Goal: Information Seeking & Learning: Learn about a topic

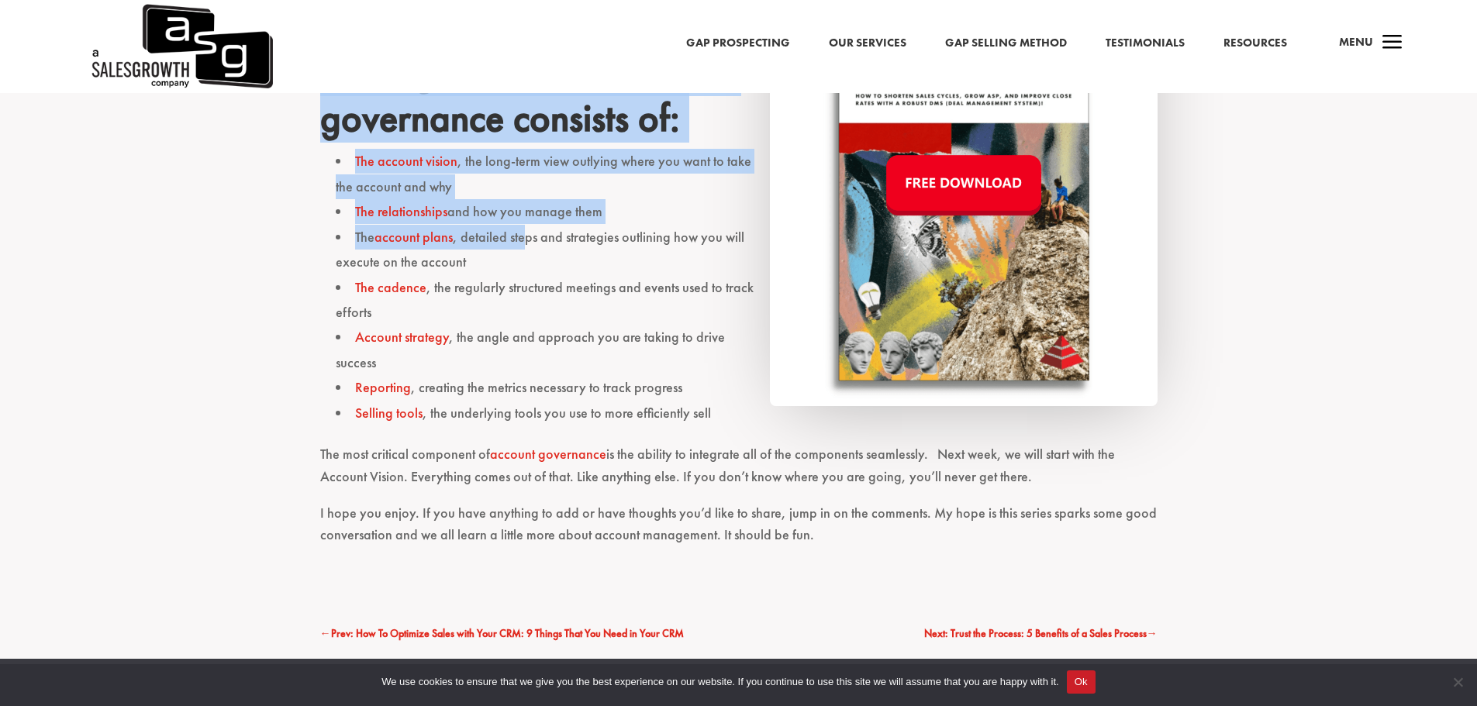
scroll to position [1085, 0]
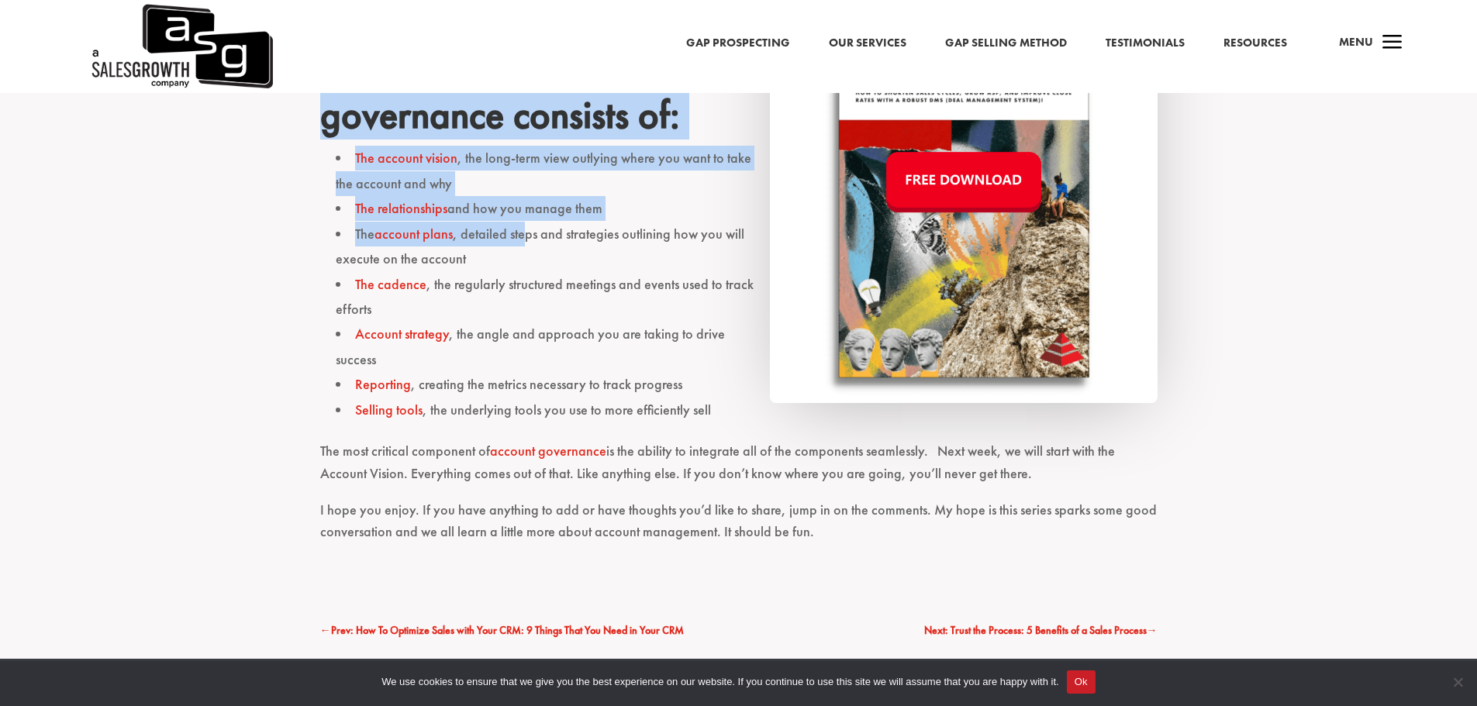
drag, startPoint x: 327, startPoint y: 177, endPoint x: 1054, endPoint y: 471, distance: 784.4
click at [1054, 471] on div "We’re going to be running a series for the next couple of weeks, focusing on ac…" at bounding box center [738, 55] width 837 height 1049
copy div "Strategic Account Management and Account governance consists of: The account vi…"
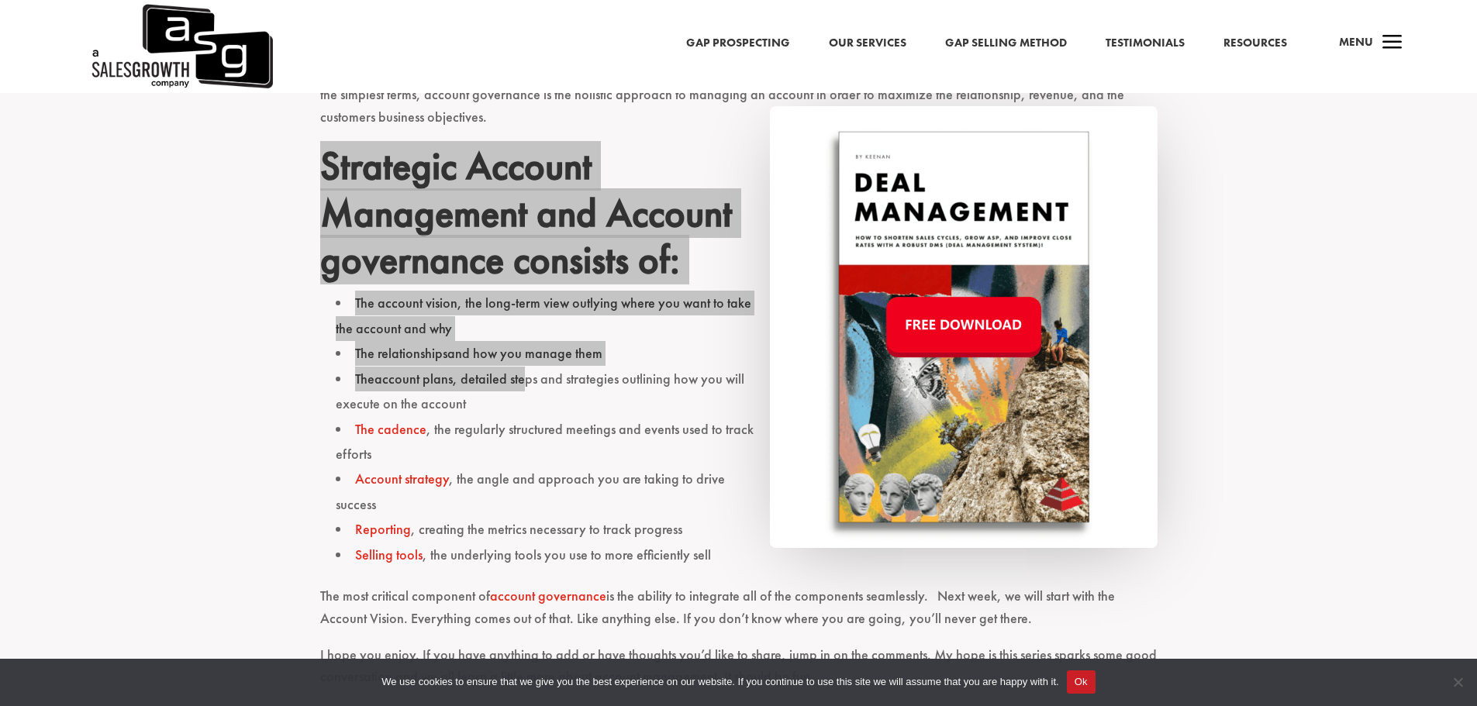
scroll to position [930, 0]
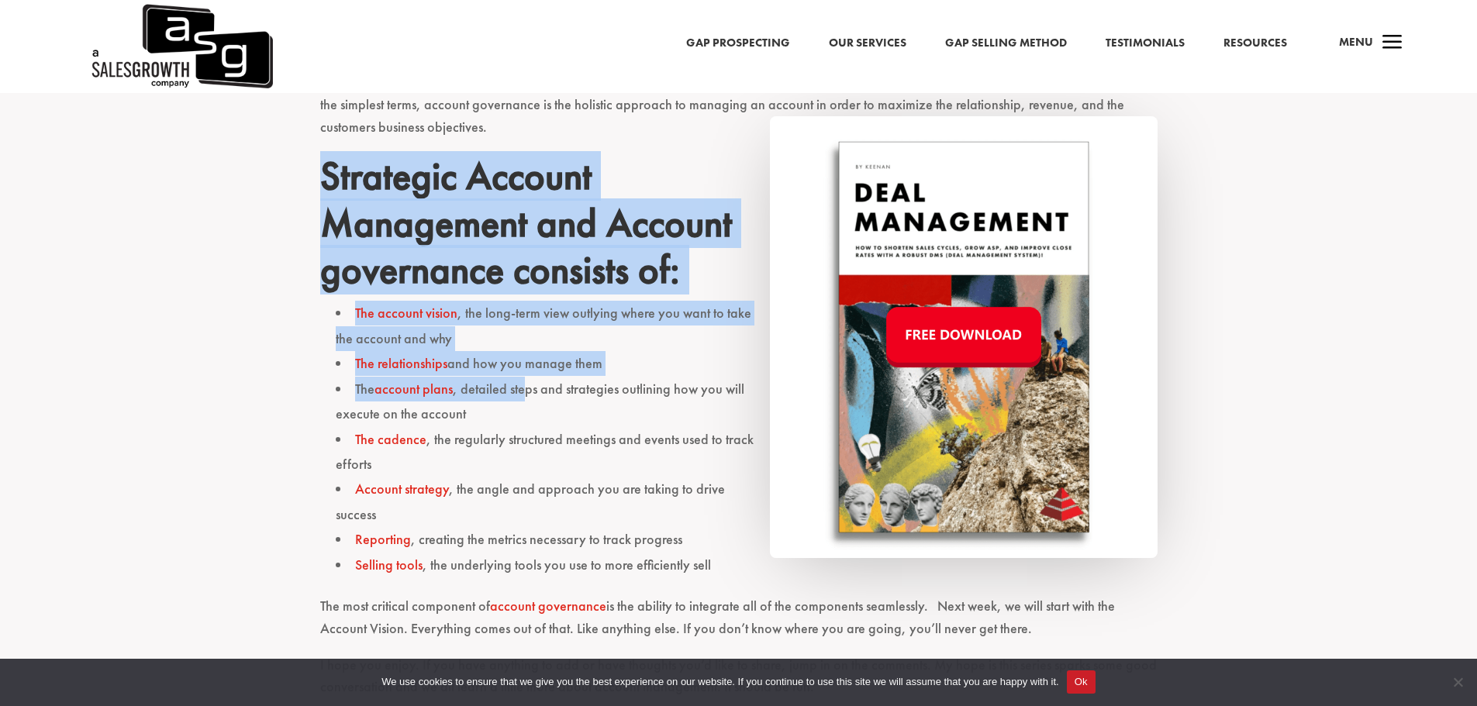
click at [661, 322] on li "The account vision , the long-term view outlying where you want to take the acc…" at bounding box center [747, 326] width 822 height 50
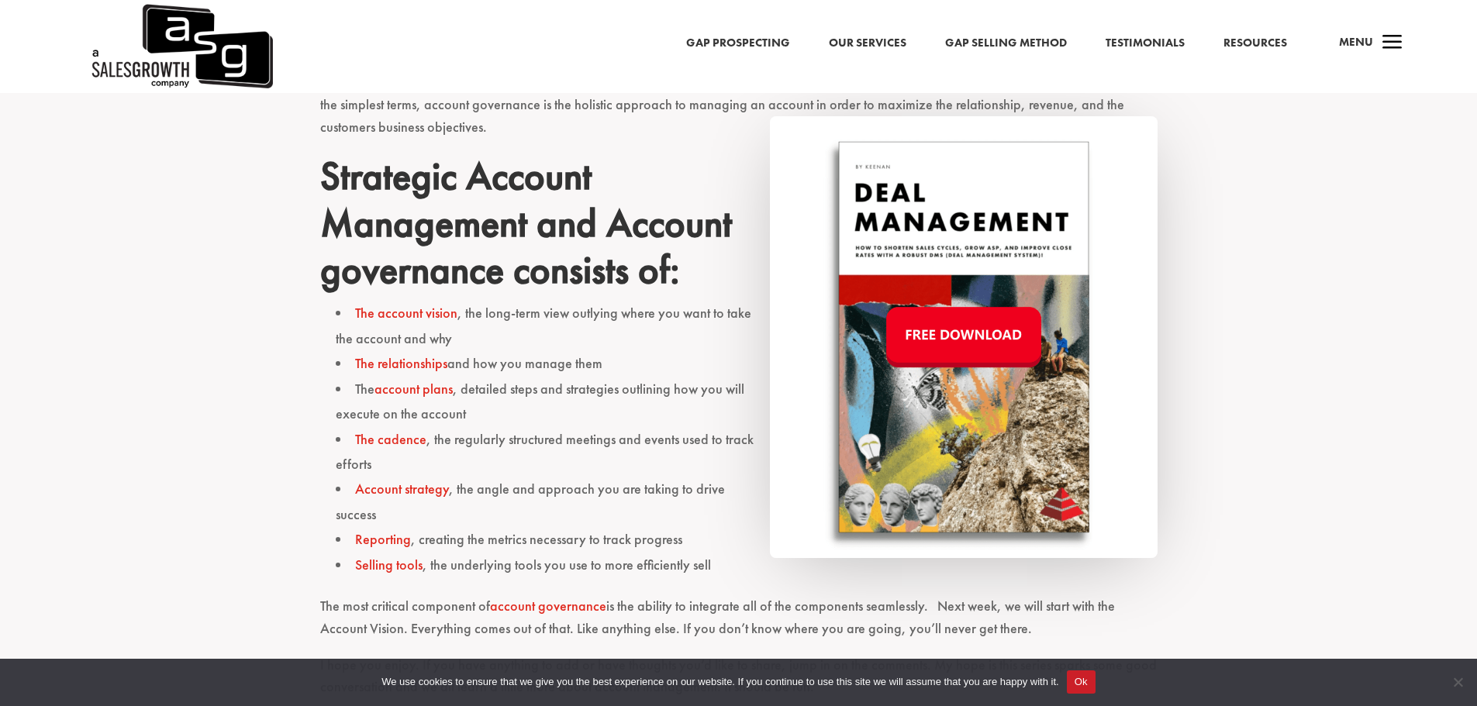
click at [409, 310] on link "The account vision" at bounding box center [406, 313] width 102 height 18
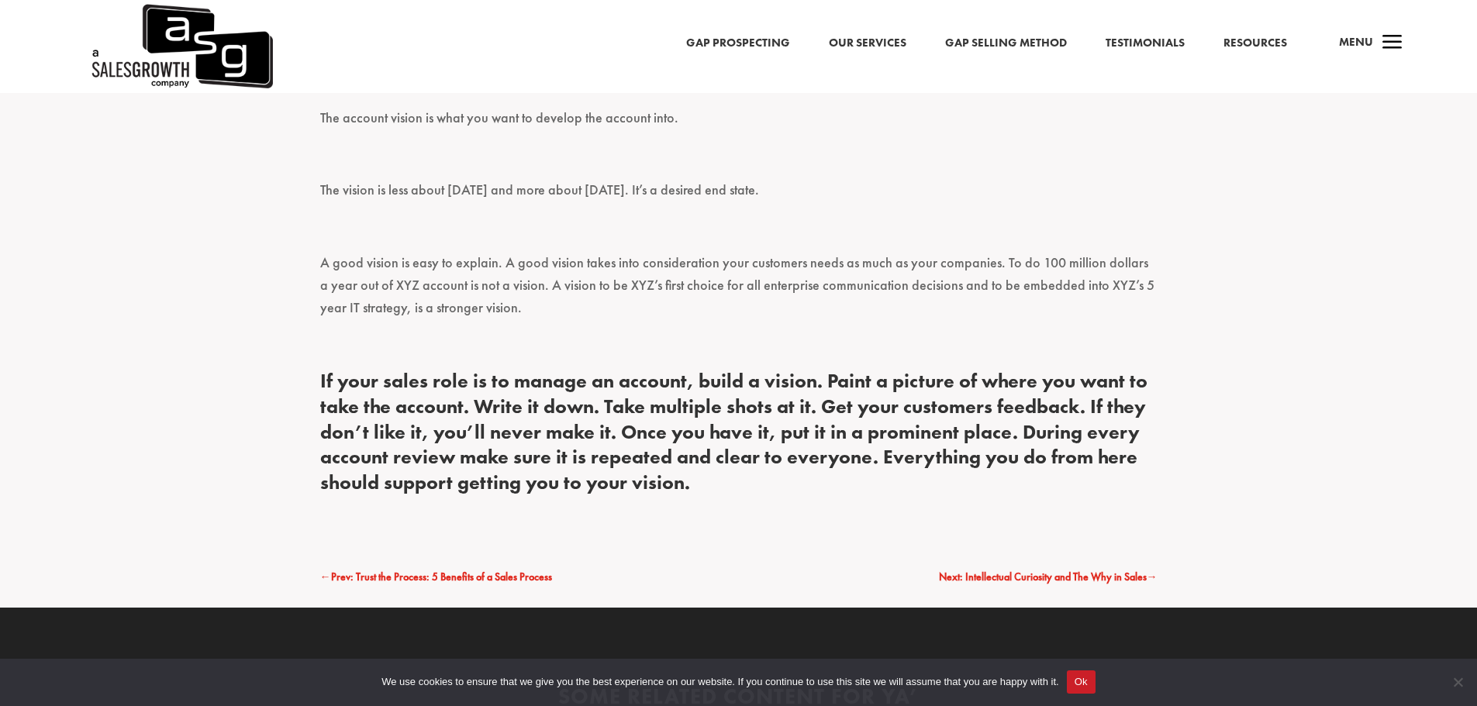
scroll to position [1396, 0]
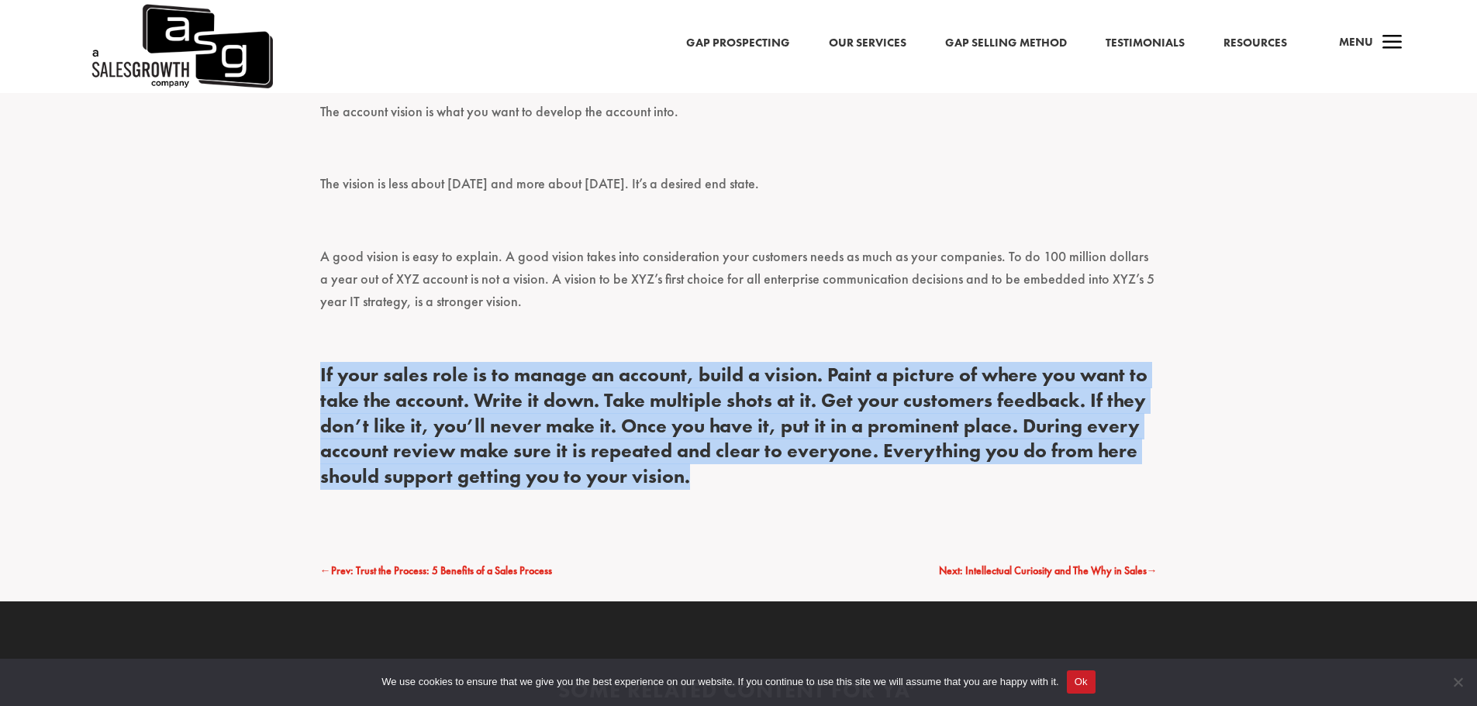
drag, startPoint x: 316, startPoint y: 364, endPoint x: 760, endPoint y: 483, distance: 459.1
copy h4 "If your sales role is to manage an account, build a vision. Paint a picture of …"
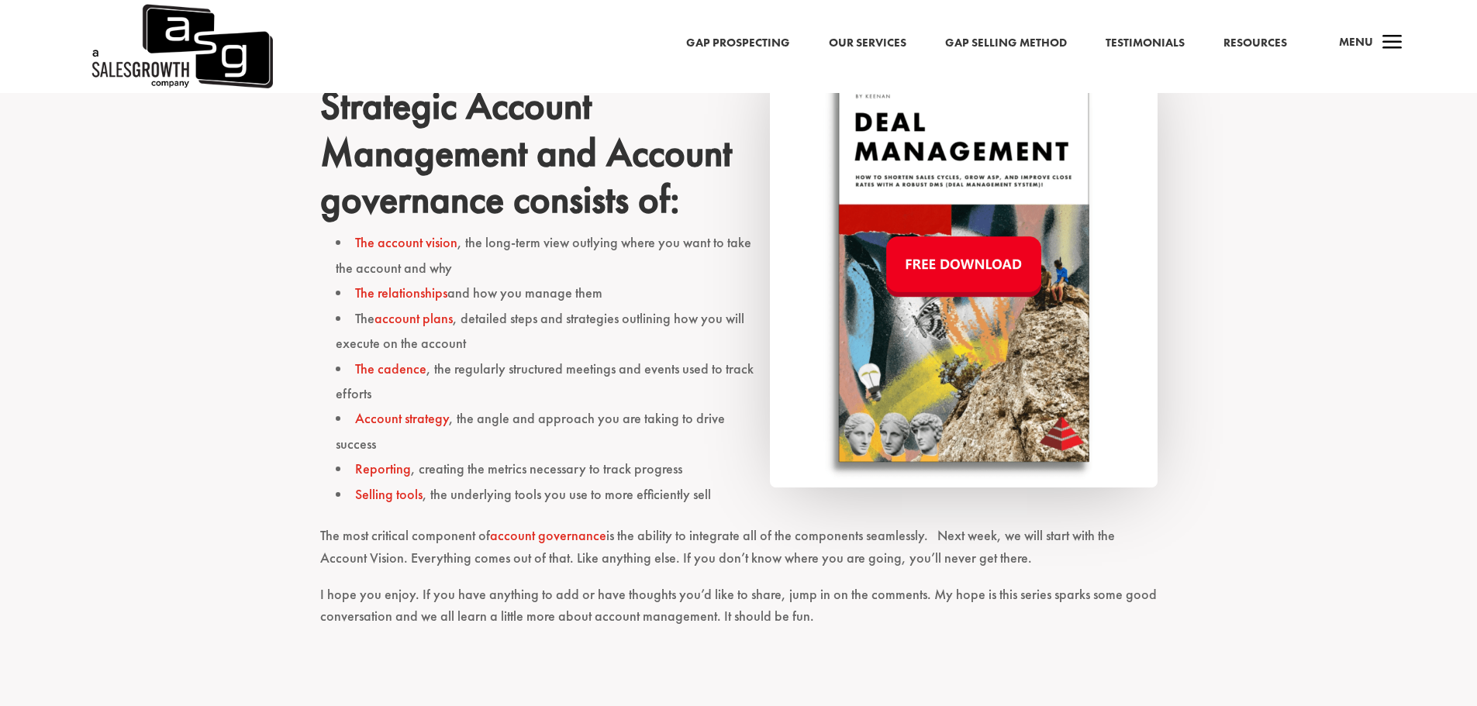
click at [409, 295] on link "The relationships" at bounding box center [401, 293] width 92 height 18
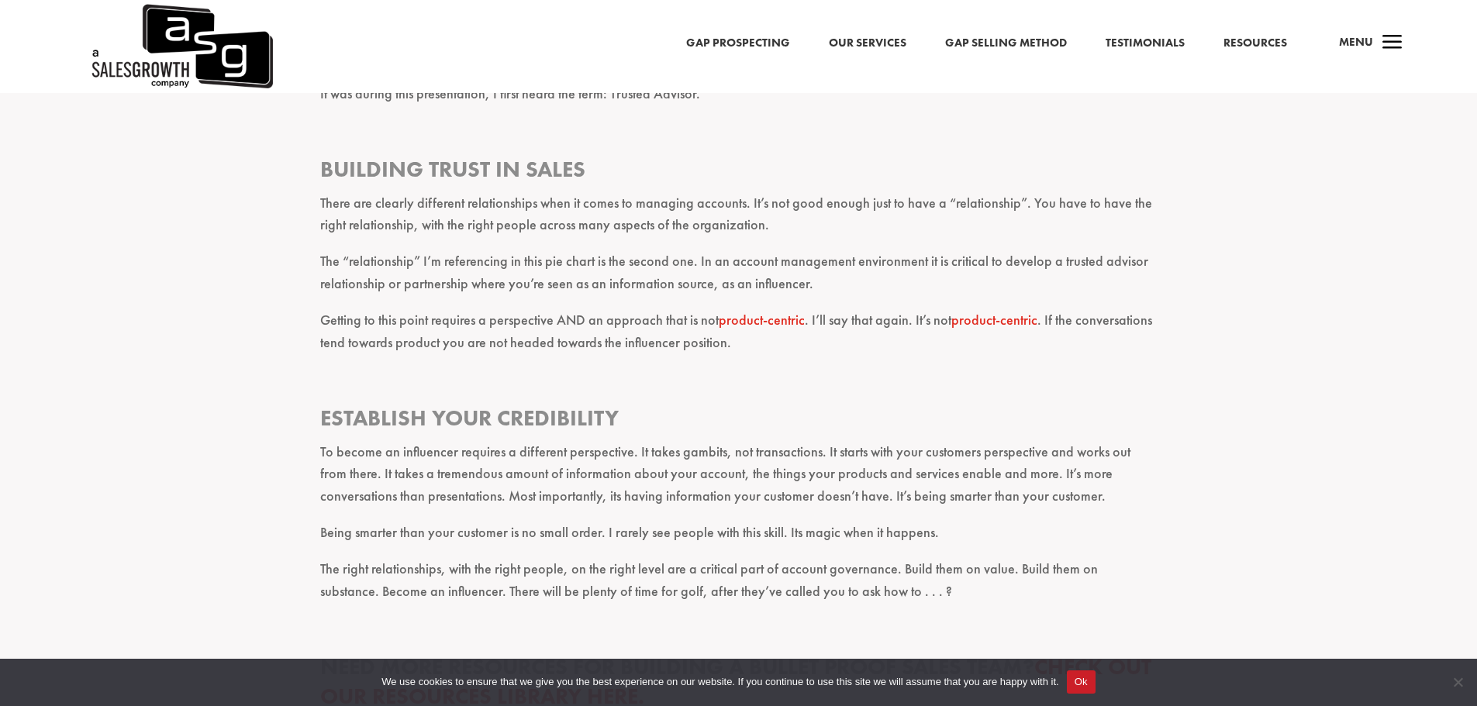
scroll to position [1706, 0]
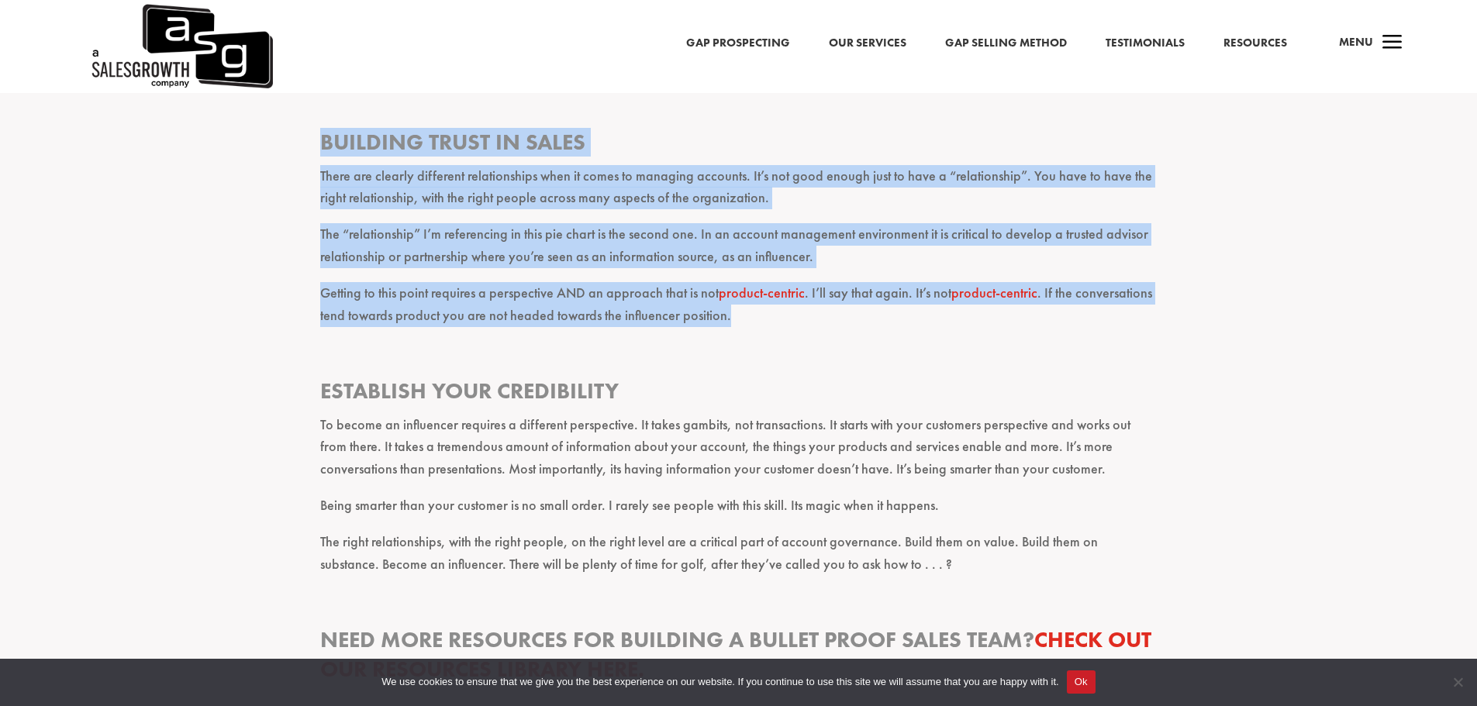
drag, startPoint x: 324, startPoint y: 140, endPoint x: 758, endPoint y: 330, distance: 473.9
copy div "Building Trust in Sales There are clearly different relationships when it comes…"
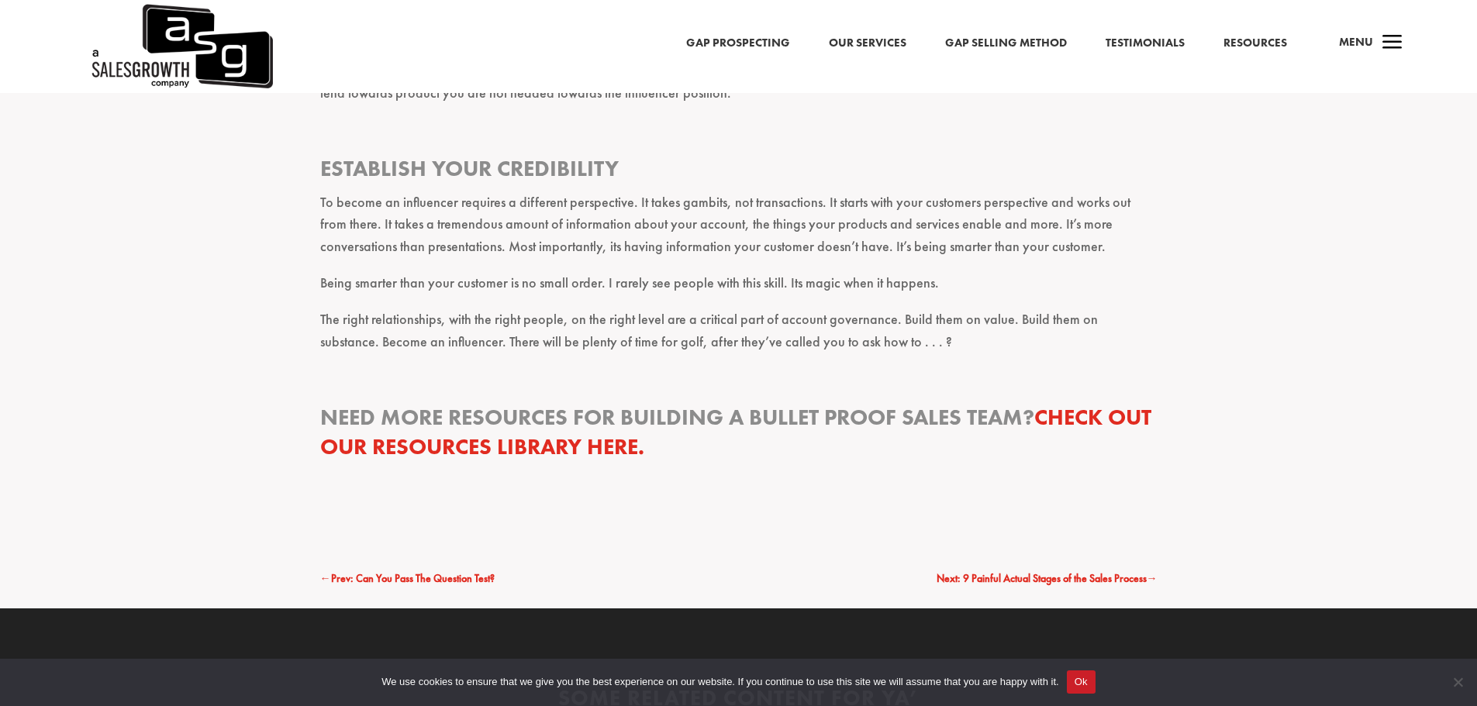
scroll to position [1938, 0]
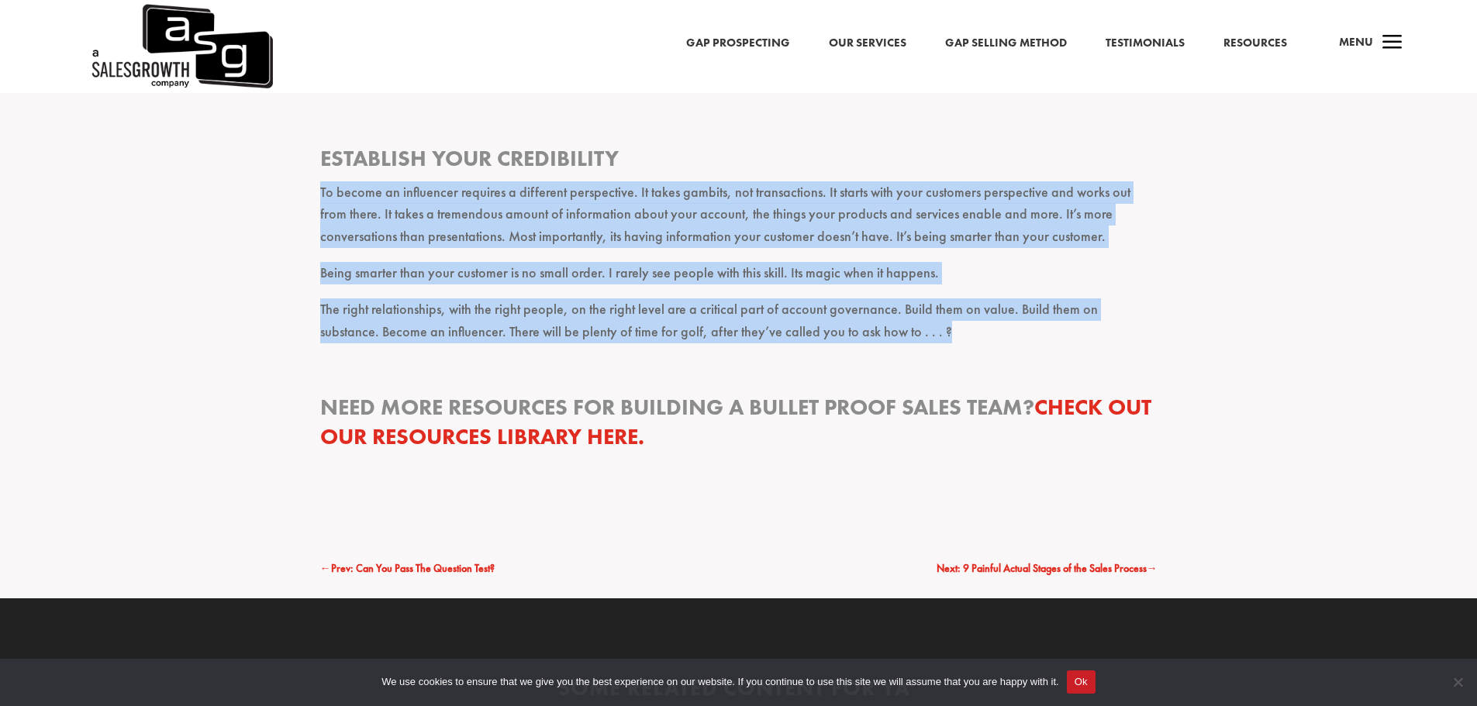
drag, startPoint x: 317, startPoint y: 193, endPoint x: 1168, endPoint y: 347, distance: 865.0
copy div "To become an influencer requires a different perspective. It takes gambits, not…"
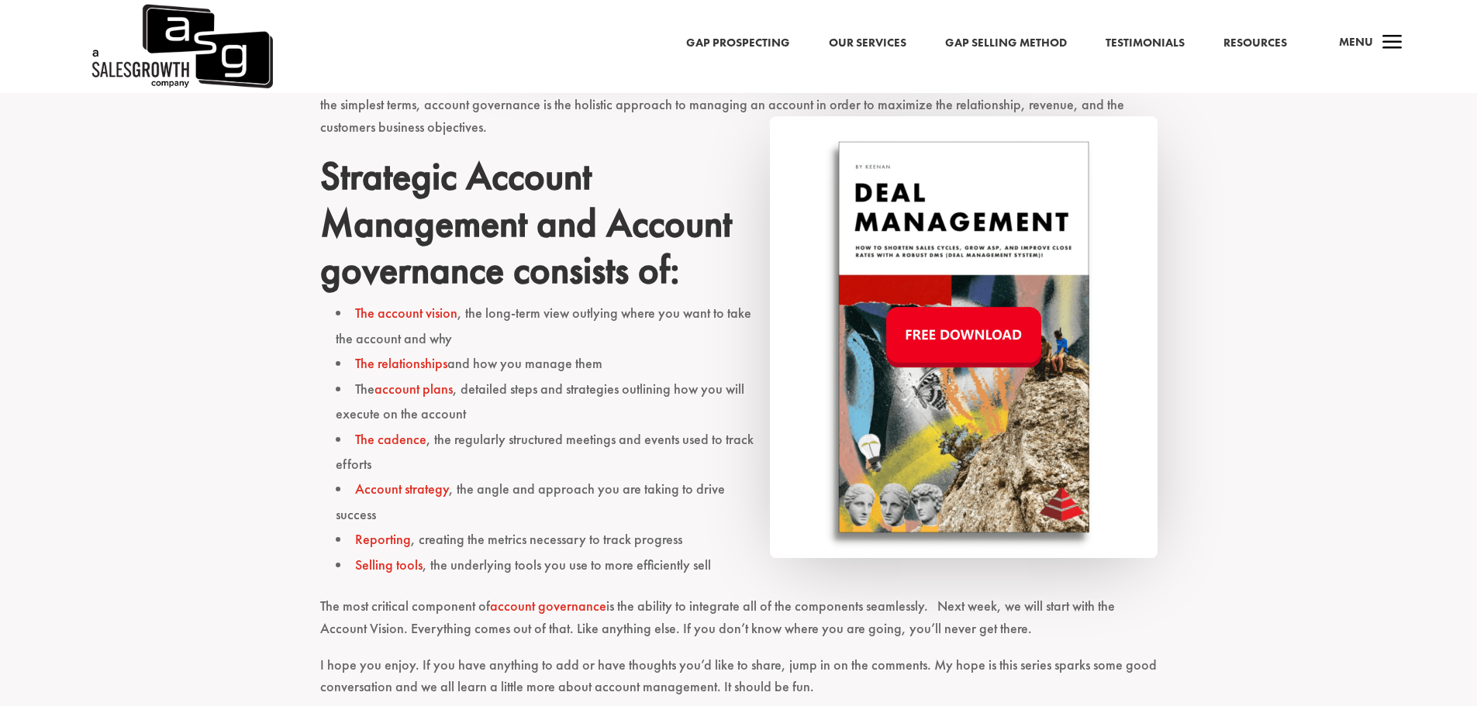
click at [437, 392] on link "account plans" at bounding box center [413, 389] width 78 height 18
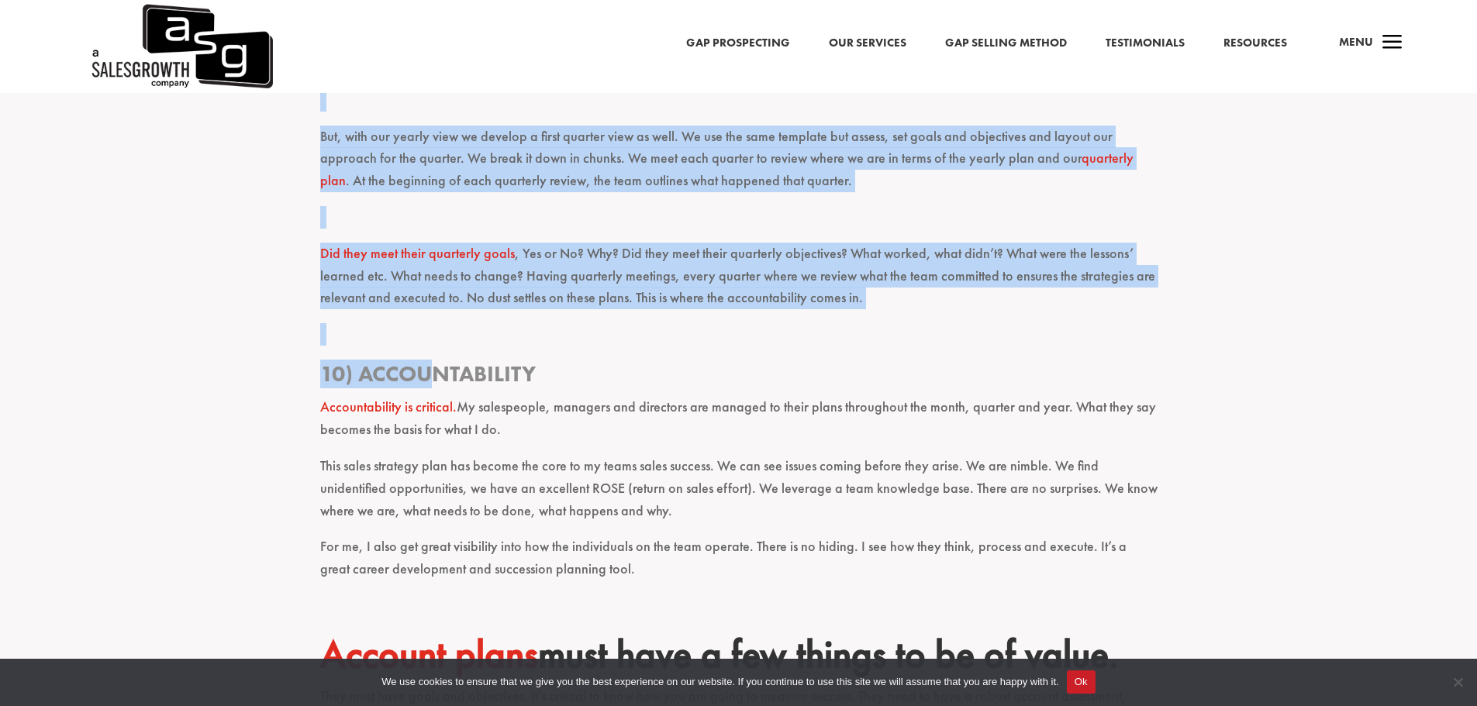
scroll to position [3024, 0]
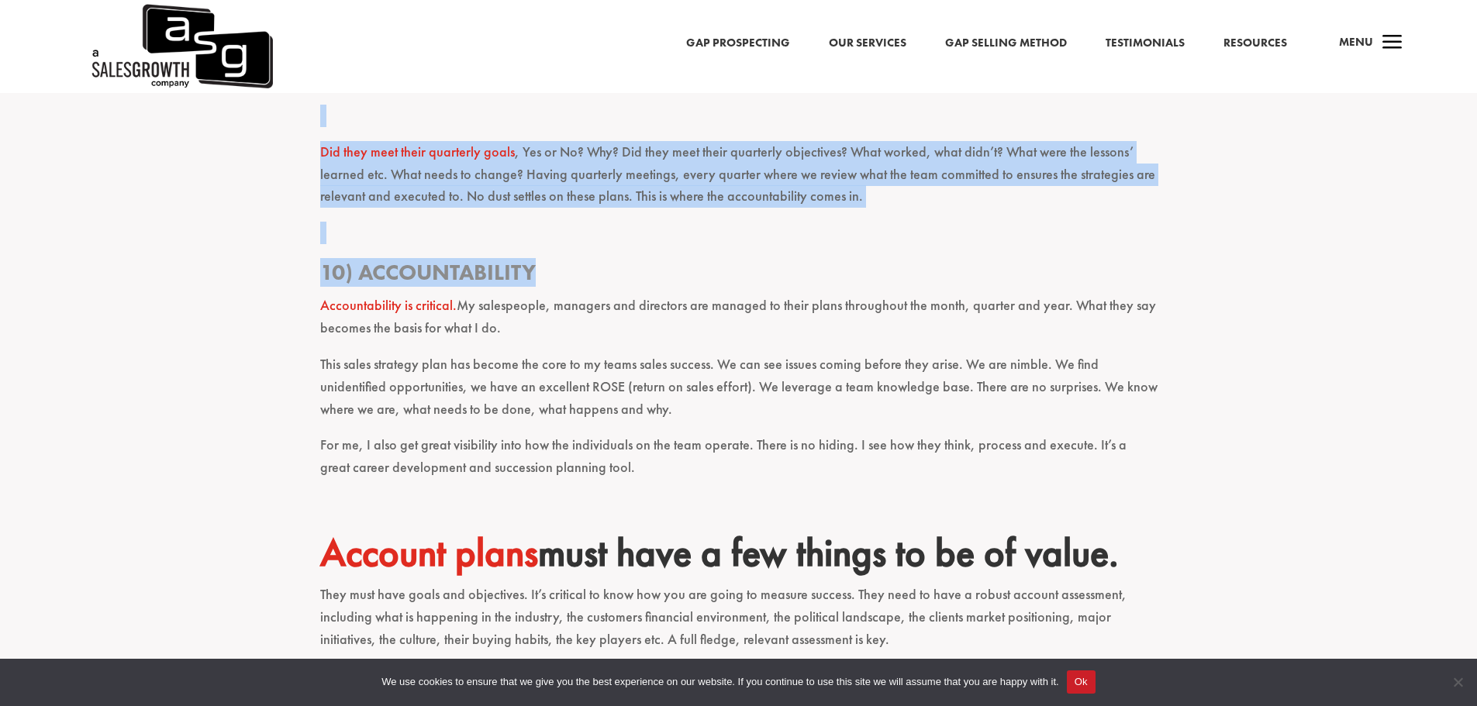
drag, startPoint x: 326, startPoint y: 260, endPoint x: 545, endPoint y: 274, distance: 219.9
copy div "Lor ip dol sitam c adipi elitsedd eius? Te incid utla 28 etd magnaaliqu. 9) Eni…"
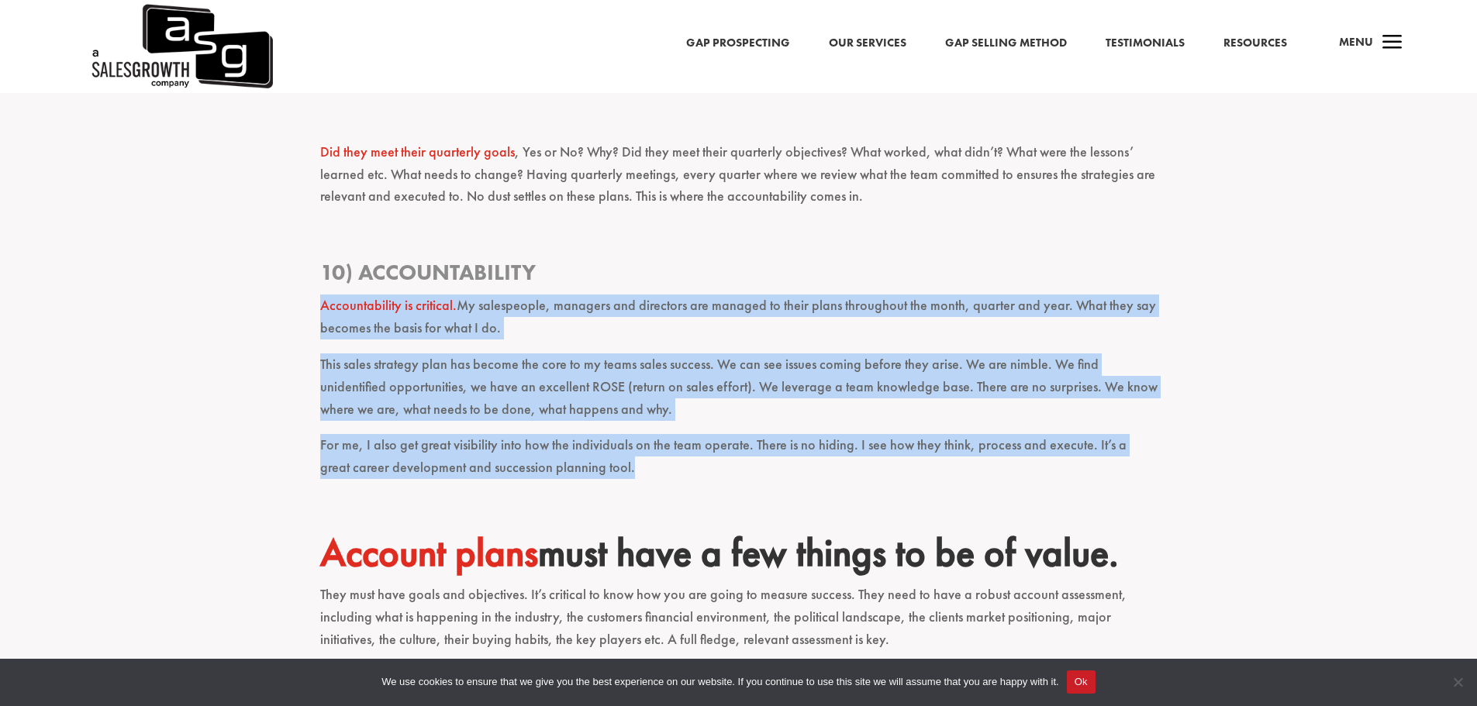
drag, startPoint x: 620, startPoint y: 473, endPoint x: 285, endPoint y: 318, distance: 369.8
copy div "Accountability is critical. My salespeople, managers and directors are managed …"
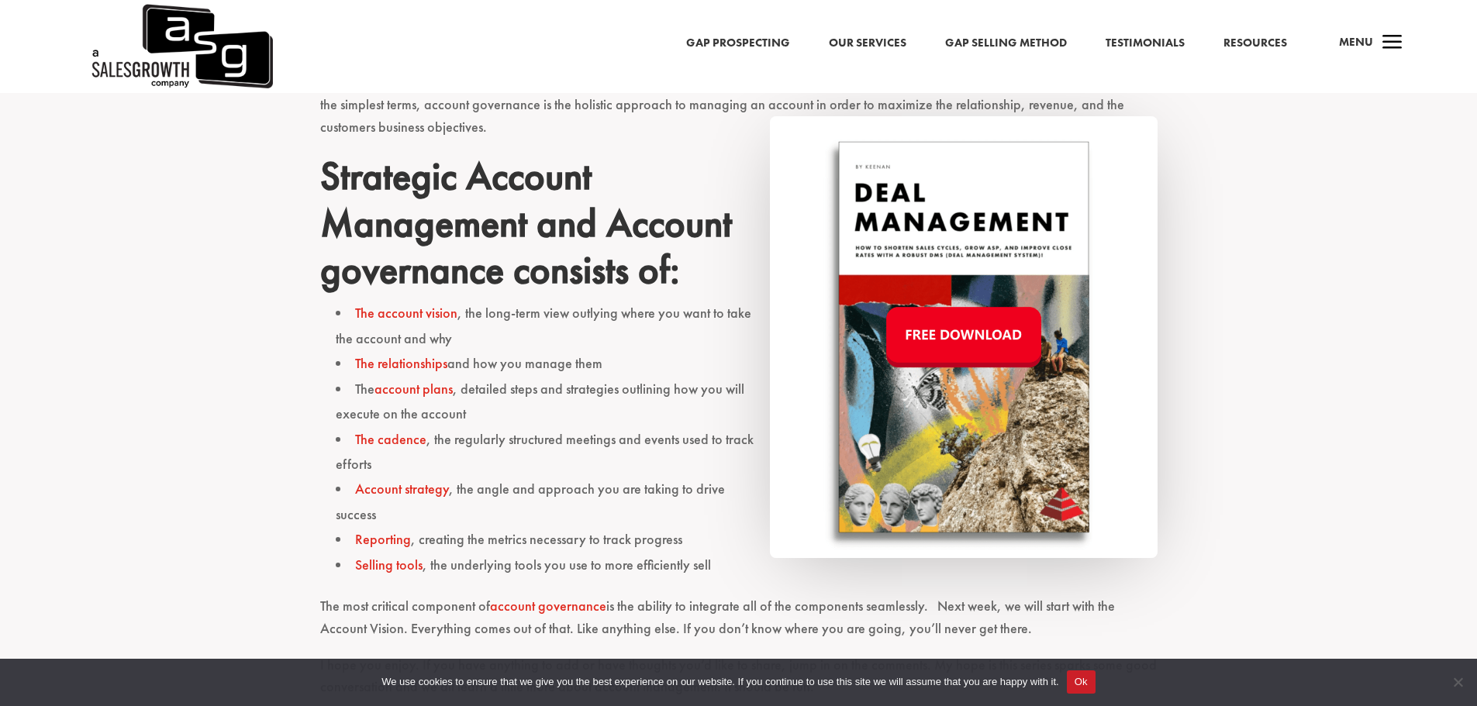
scroll to position [846, 0]
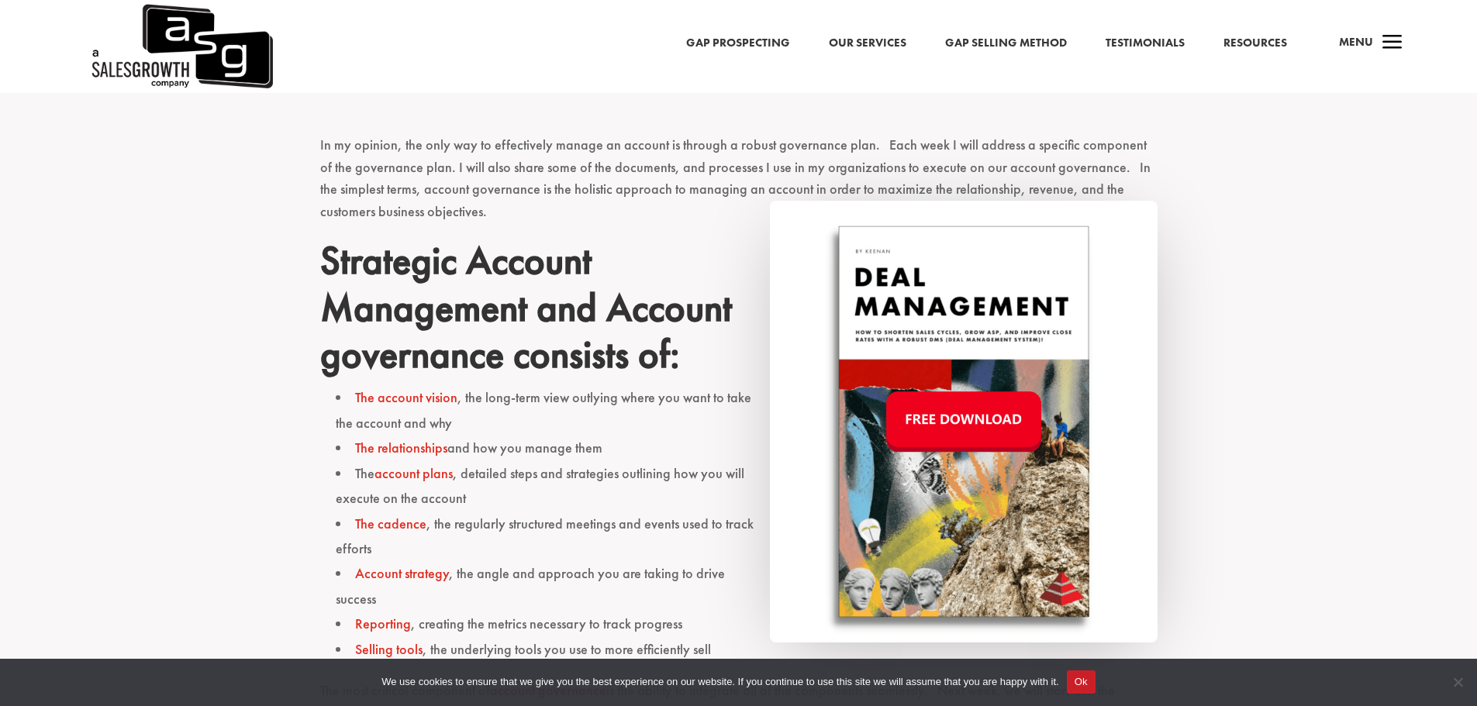
click at [391, 528] on link "The cadence" at bounding box center [390, 524] width 71 height 18
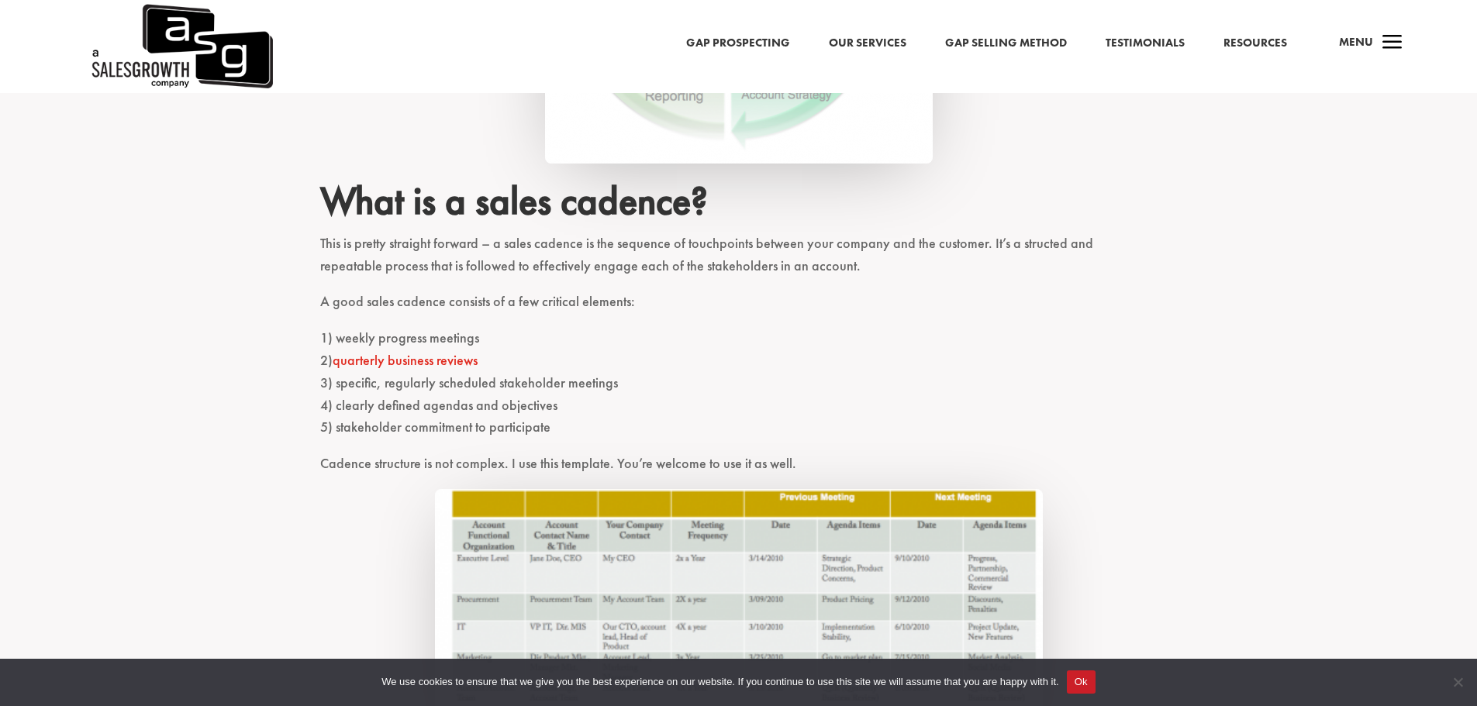
scroll to position [1318, 0]
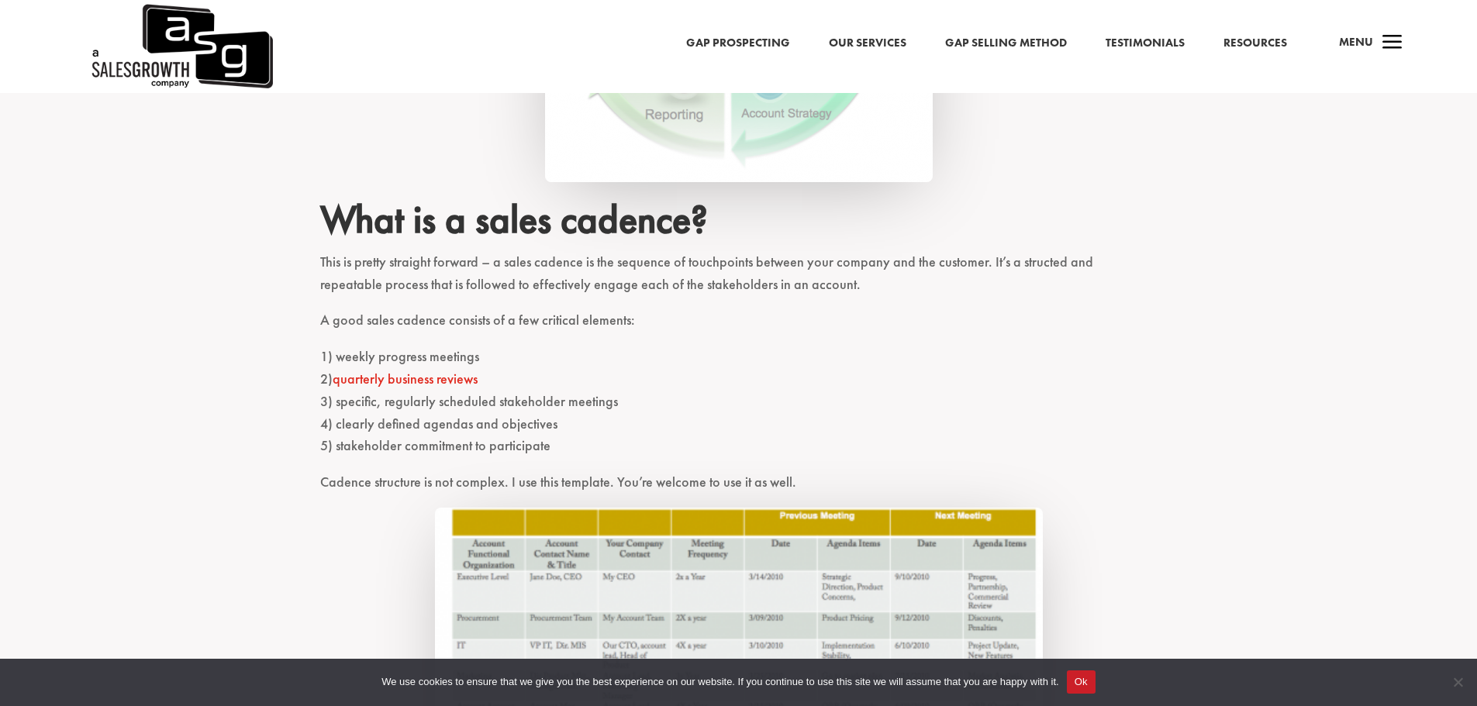
drag, startPoint x: 329, startPoint y: 219, endPoint x: 571, endPoint y: 444, distance: 330.8
copy div "What is a sales cadence? This is pretty straight forward – a sales cadence is t…"
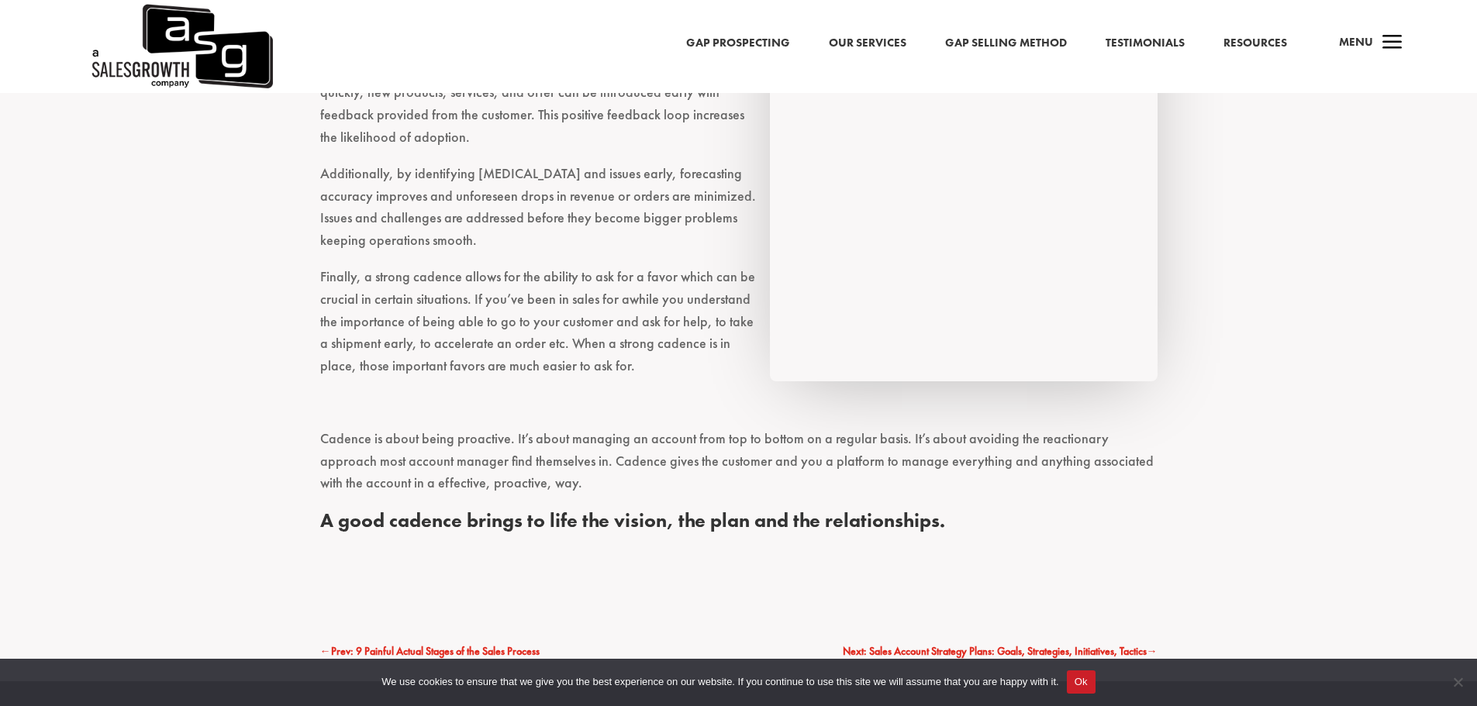
scroll to position [3334, 0]
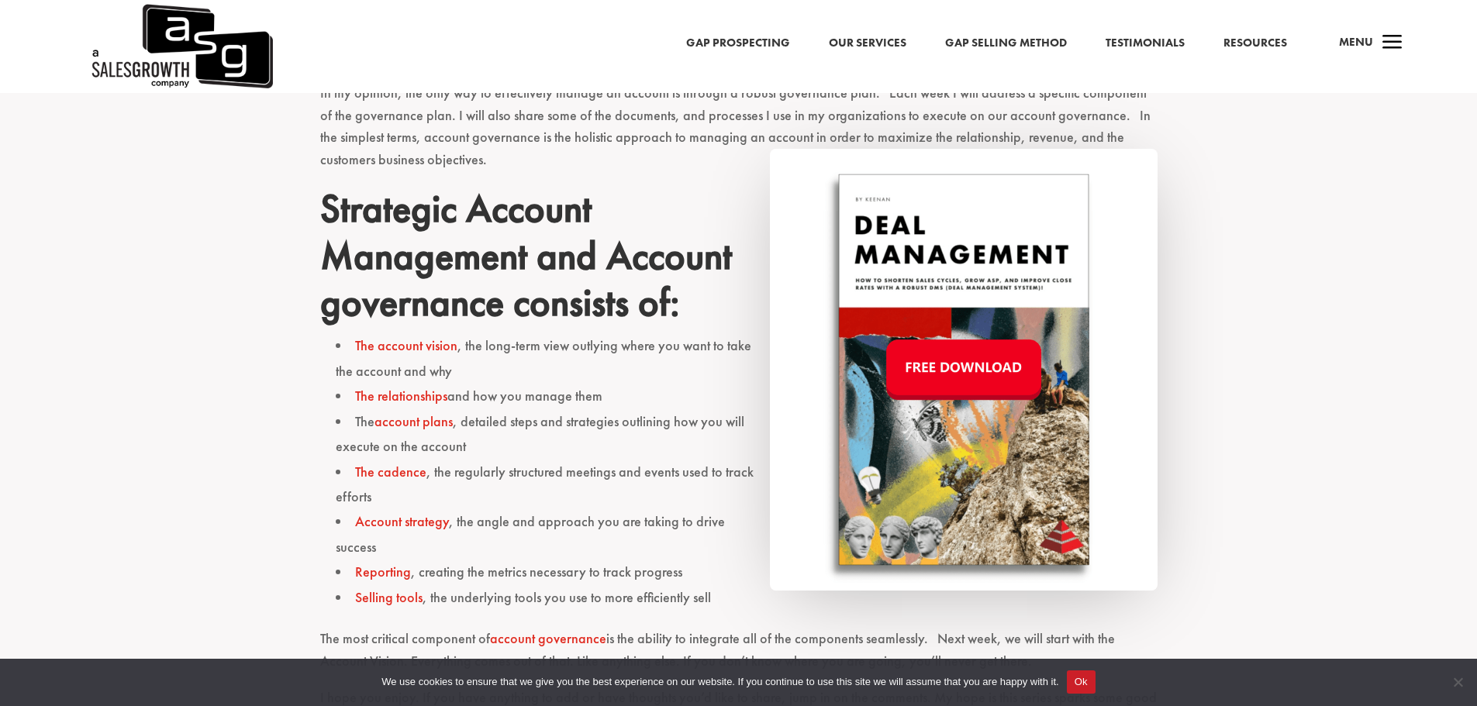
scroll to position [968, 0]
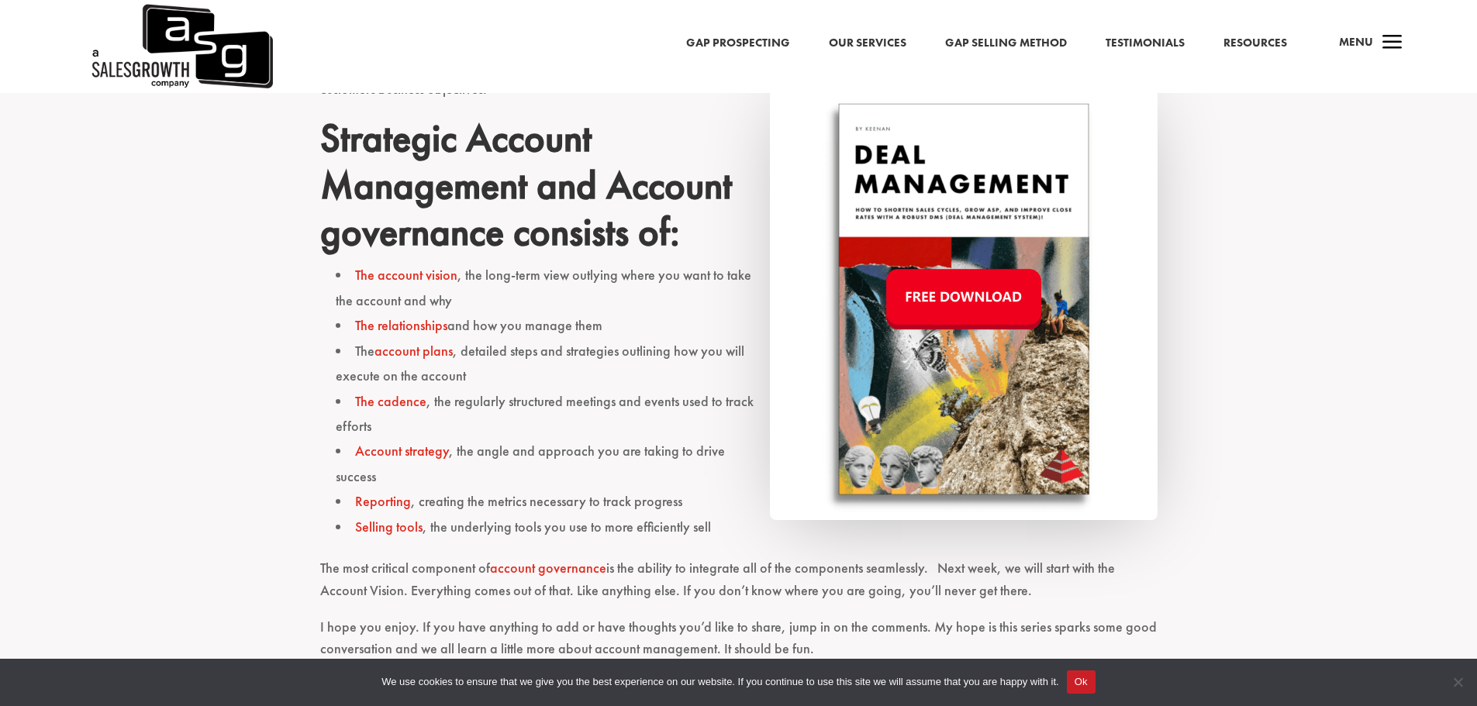
click at [413, 453] on link "Account strategy" at bounding box center [402, 451] width 94 height 18
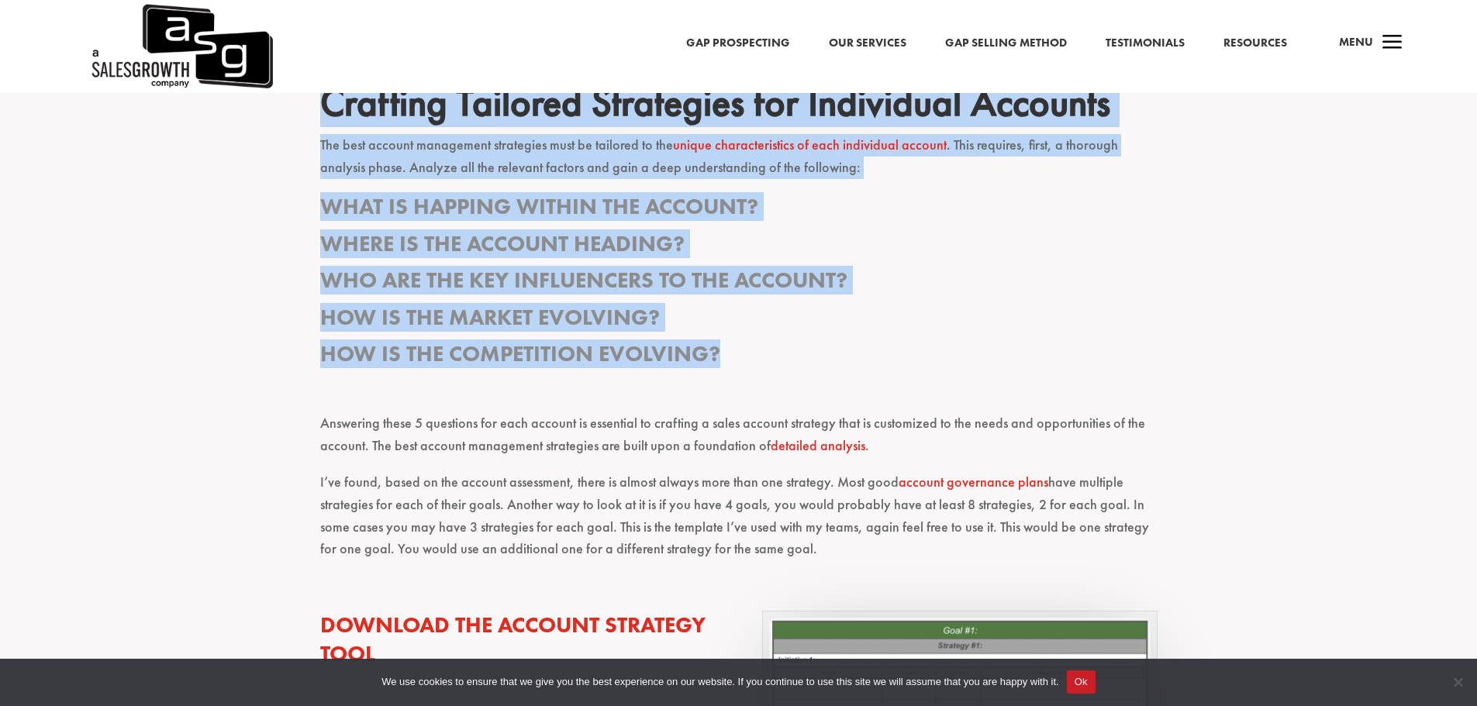
scroll to position [1396, 0]
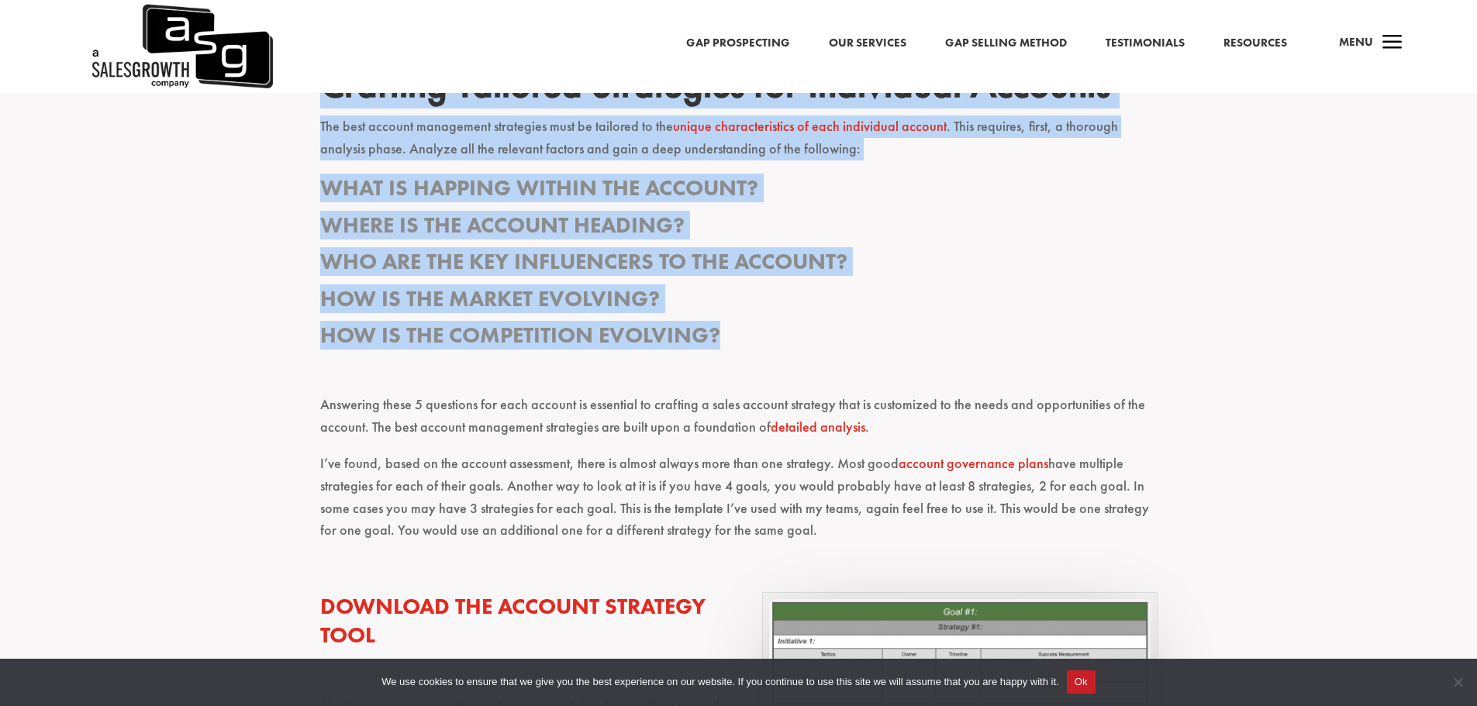
drag, startPoint x: 322, startPoint y: 238, endPoint x: 873, endPoint y: 532, distance: 624.7
click at [873, 532] on div "Sales Account Strategy: Aligning Your Goals with Your Customer’s Needs The Impo…" at bounding box center [738, 502] width 837 height 2562
copy div "Crafting Tailored Strategies for Individual Accounts The best account managemen…"
click at [961, 290] on h3 "How is the market evolving?" at bounding box center [738, 303] width 837 height 36
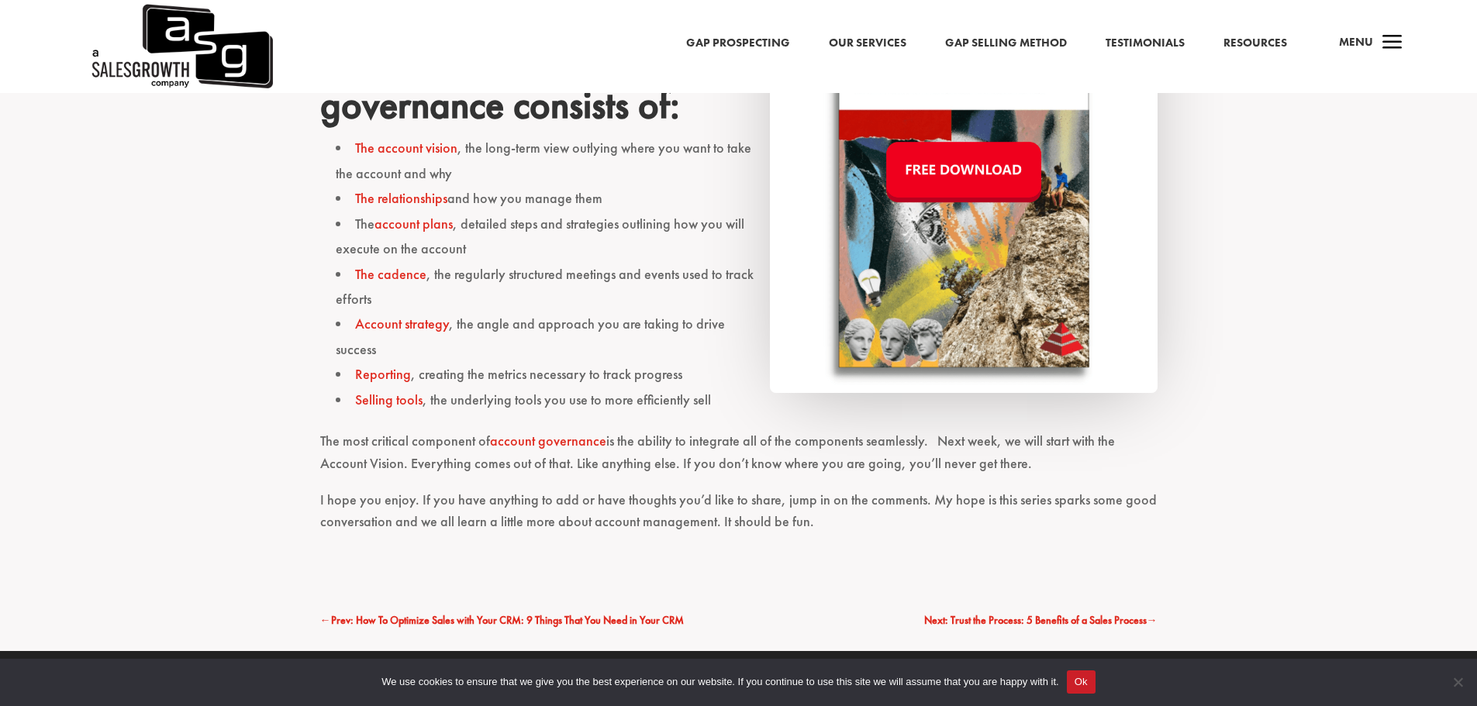
scroll to position [1116, 0]
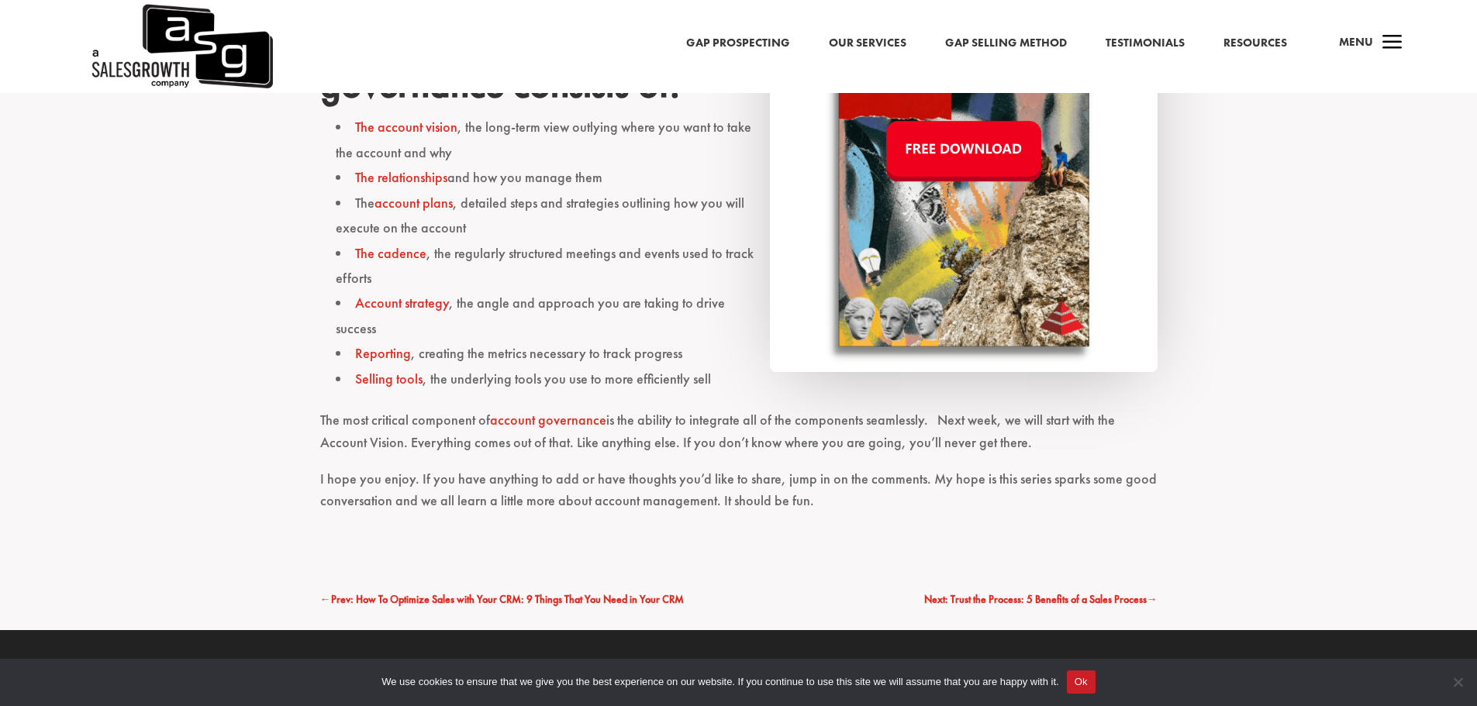
click at [393, 354] on link "Reporting" at bounding box center [383, 353] width 56 height 18
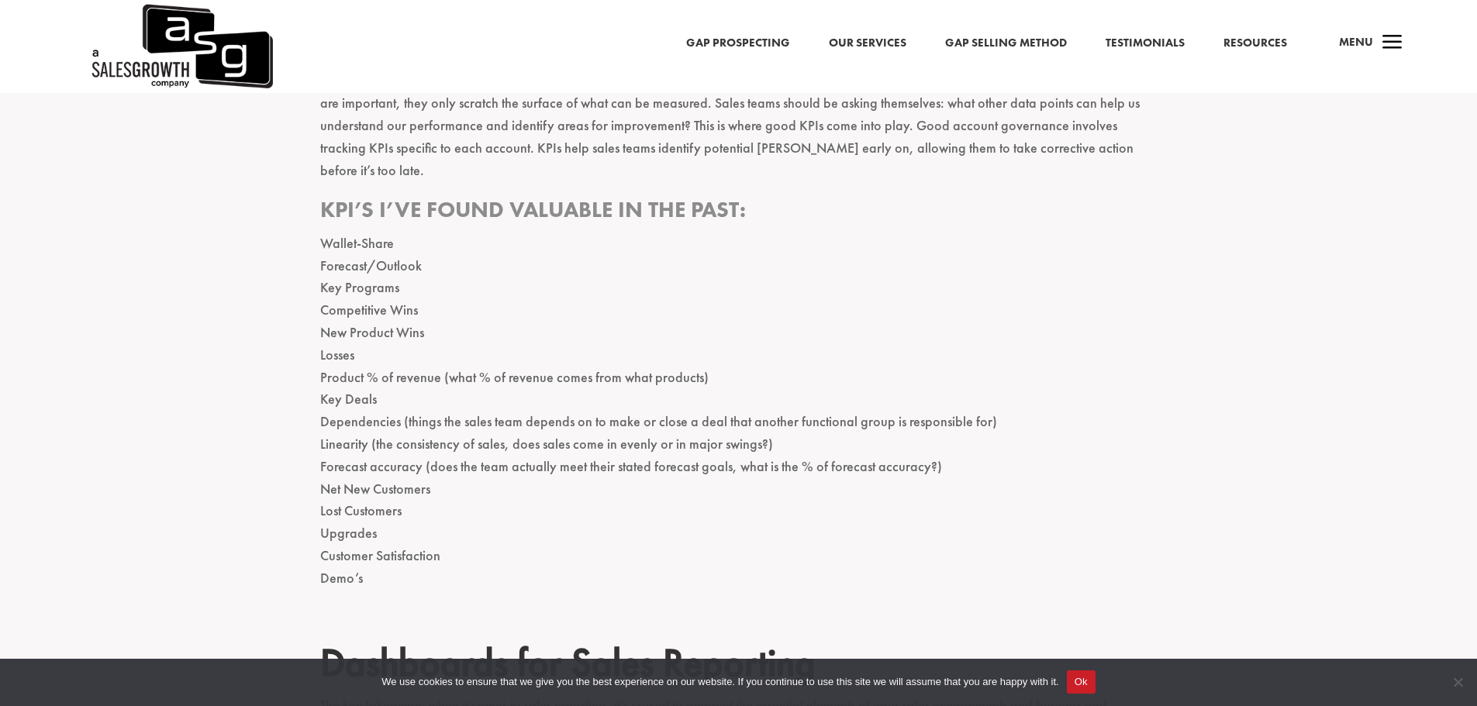
scroll to position [1628, 0]
drag, startPoint x: 321, startPoint y: 165, endPoint x: 438, endPoint y: 528, distance: 381.3
click at [438, 528] on div "Mastering Sales Reporting: Essential Metrics, KPIs, and Reporting Cadence for B…" at bounding box center [738, 247] width 837 height 2416
copy div "KPI’s I’ve found valuable in the past: Wallet-Share Forecast/Outlook Key Progra…"
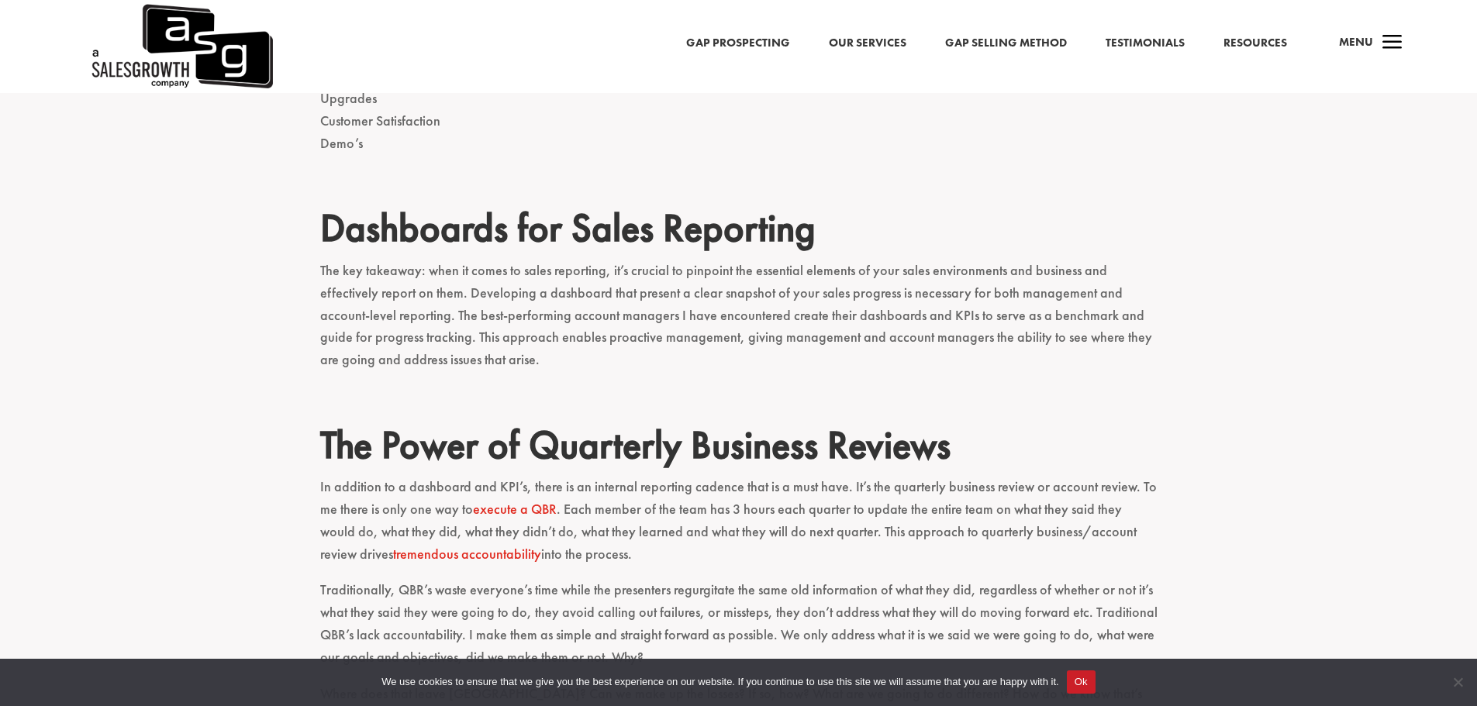
scroll to position [2016, 0]
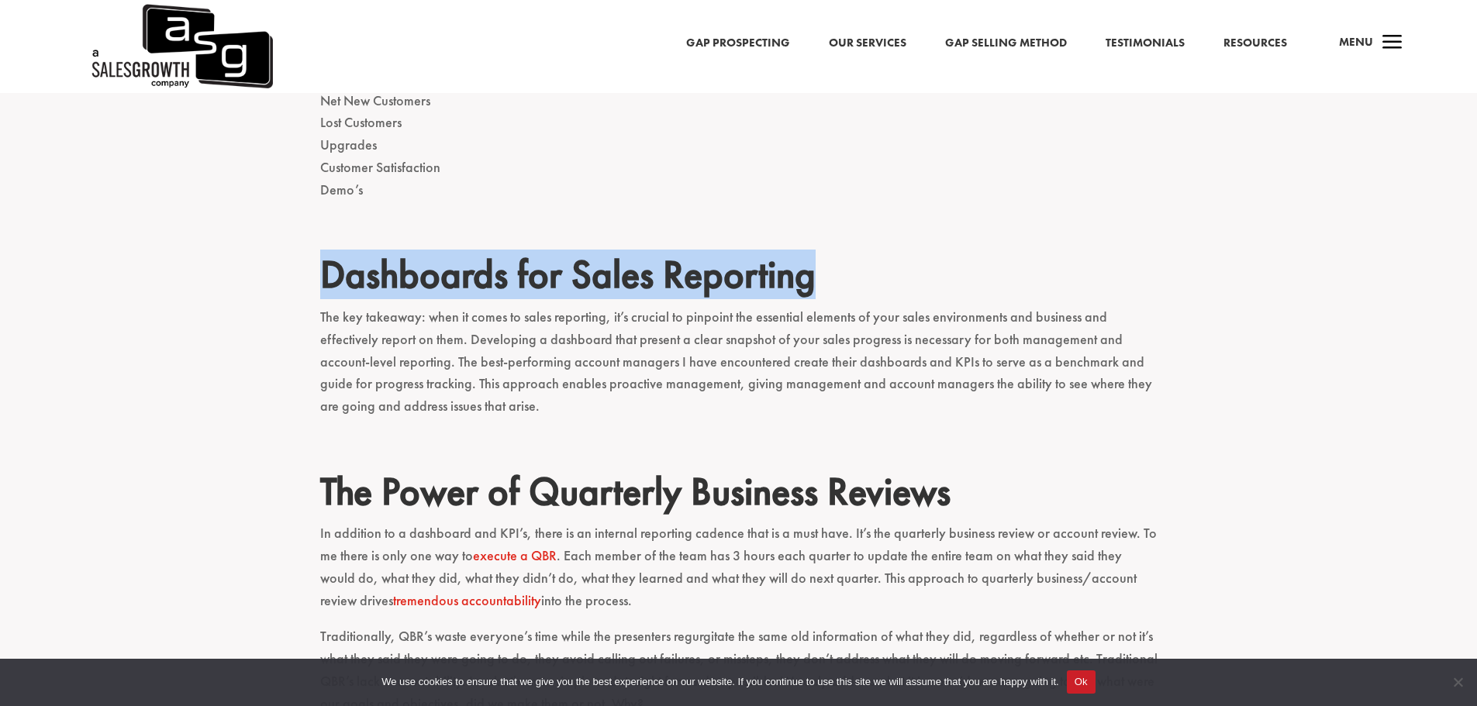
drag, startPoint x: 318, startPoint y: 226, endPoint x: 849, endPoint y: 231, distance: 531.1
copy h2 "Dashboards for Sales Reporting"
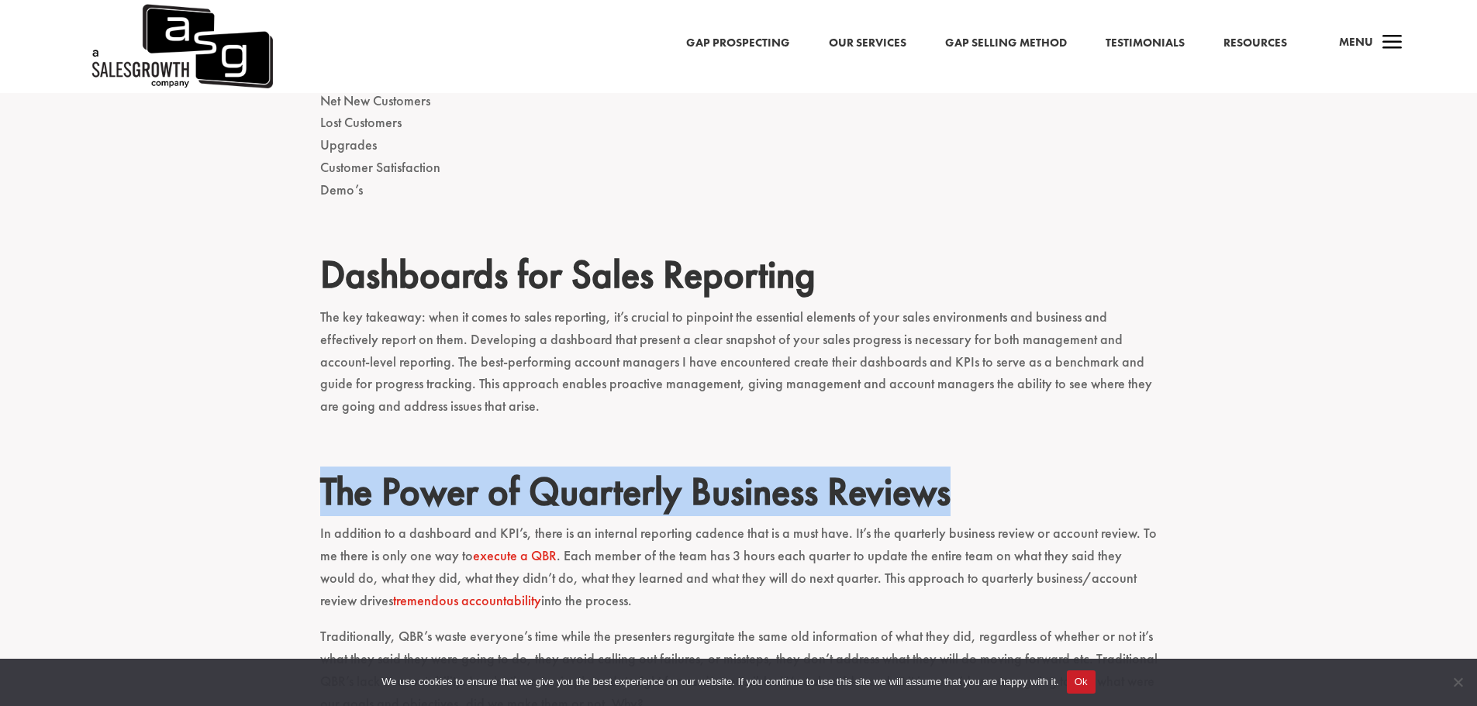
drag, startPoint x: 960, startPoint y: 449, endPoint x: 322, endPoint y: 435, distance: 638.3
click at [322, 468] on h2 "The Power of Quarterly Business Reviews" at bounding box center [738, 495] width 837 height 54
copy h2 "The Power of Quarterly Business Reviews"
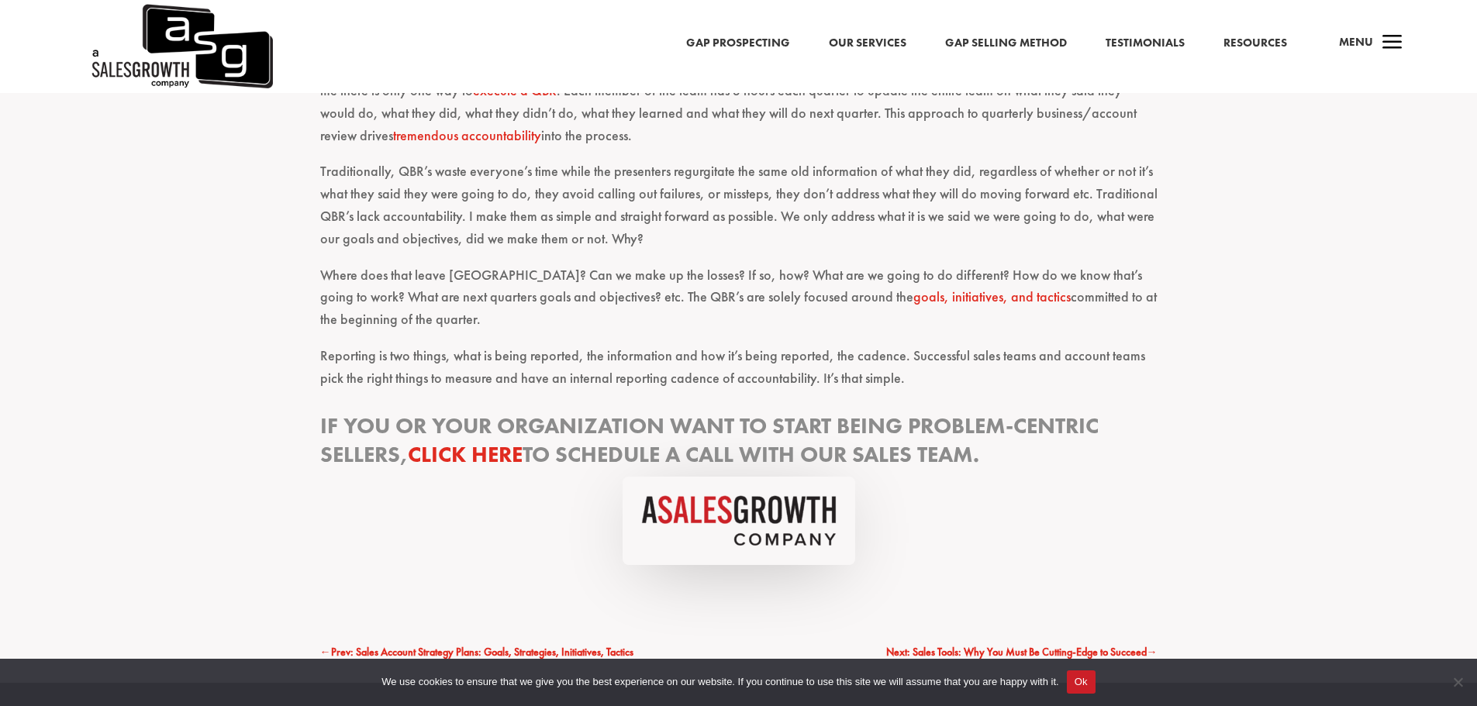
scroll to position [2869, 0]
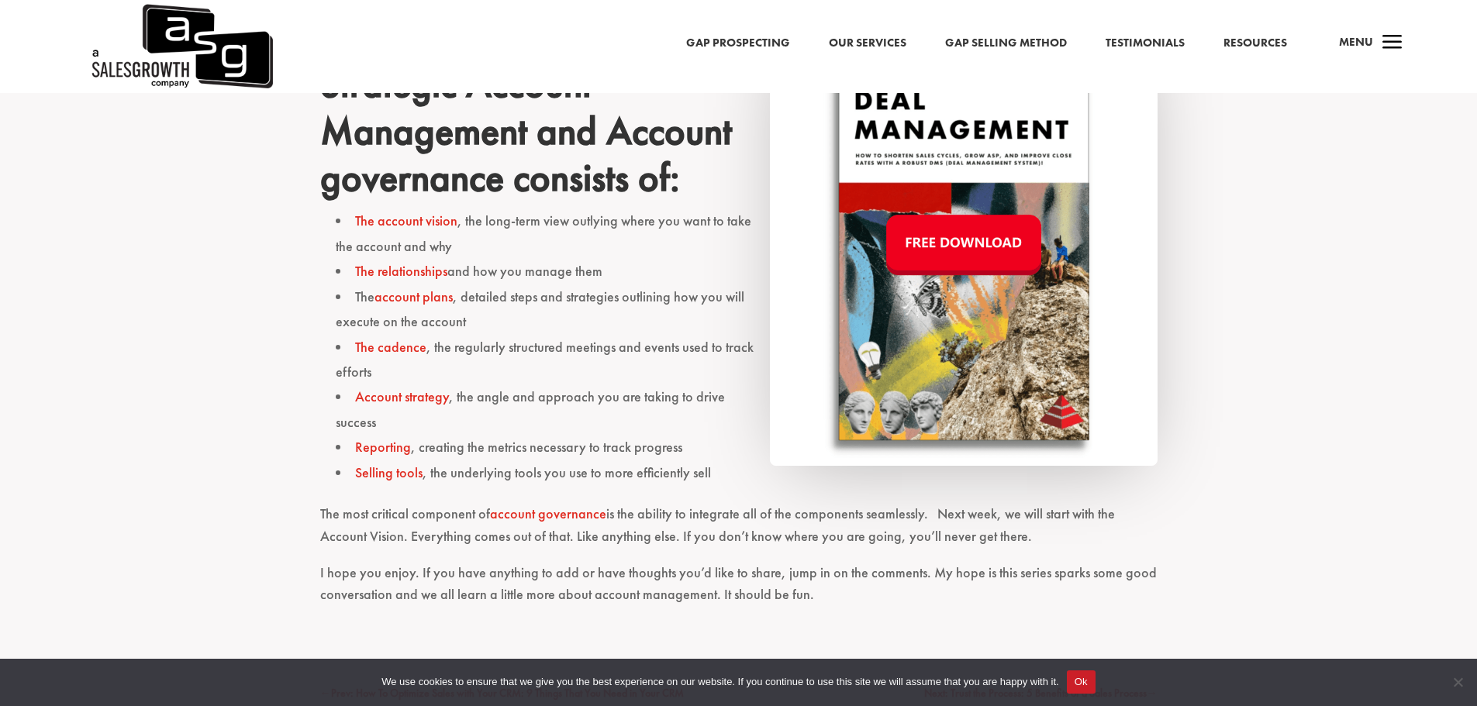
scroll to position [1093, 0]
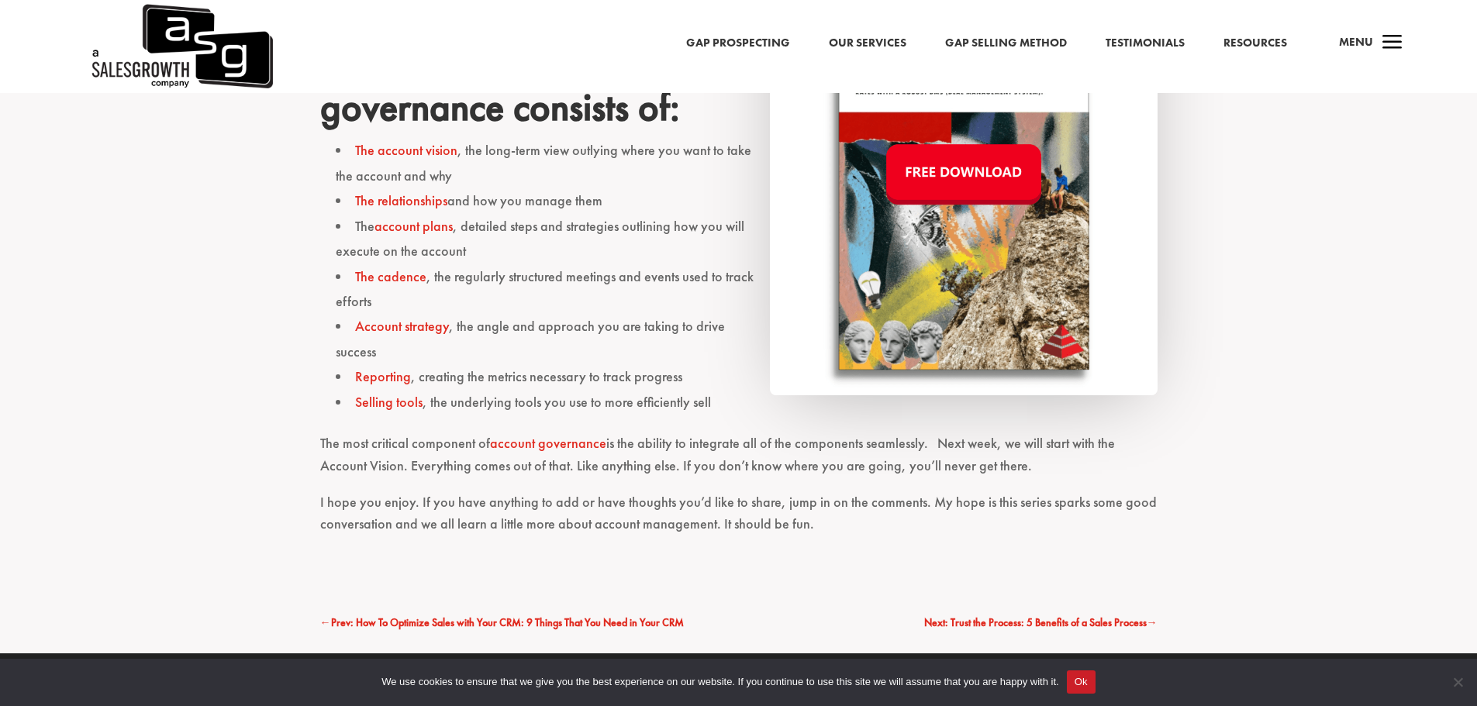
click at [401, 402] on link "Selling tools" at bounding box center [388, 402] width 67 height 18
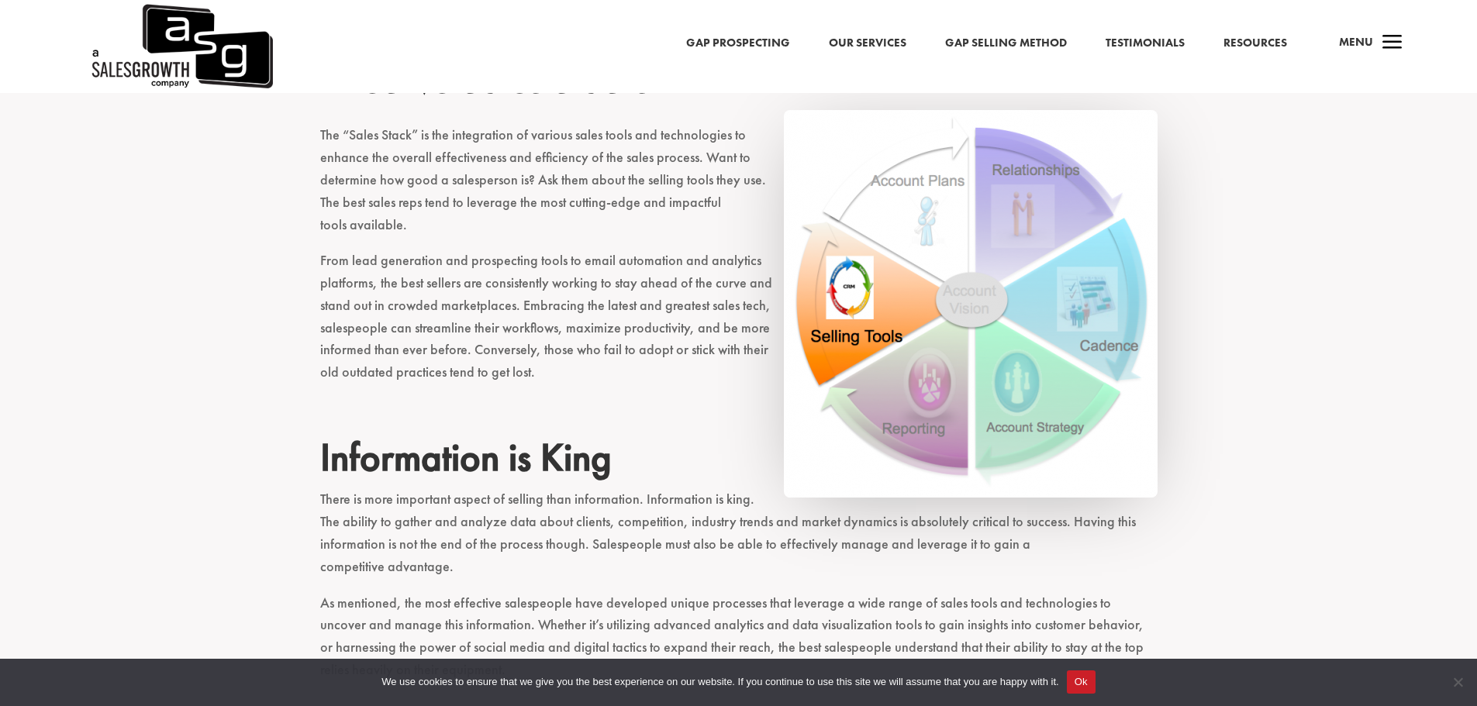
scroll to position [620, 0]
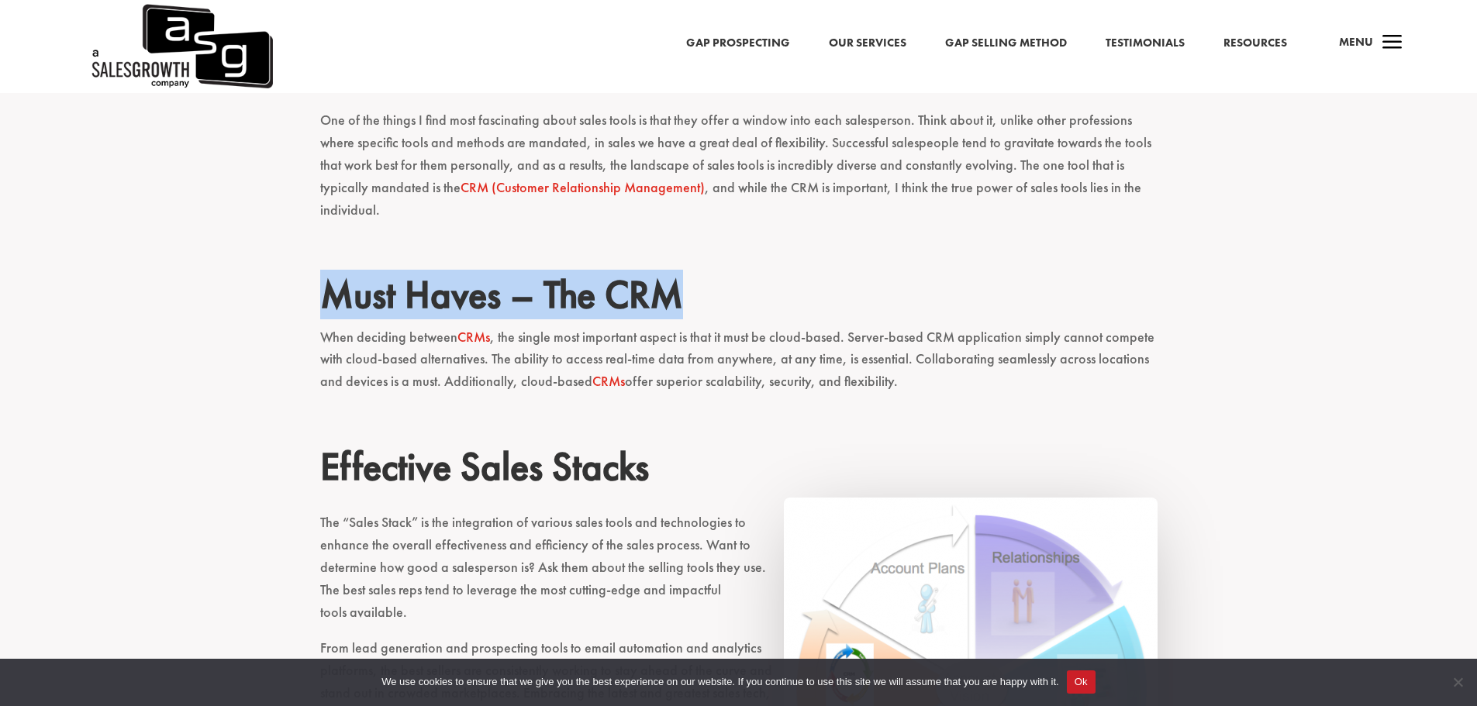
drag, startPoint x: 588, startPoint y: 295, endPoint x: 319, endPoint y: 293, distance: 268.3
click at [320, 293] on h2 "Must Haves – The CRM" at bounding box center [738, 298] width 837 height 54
copy h2 "Must Haves – The CRM"
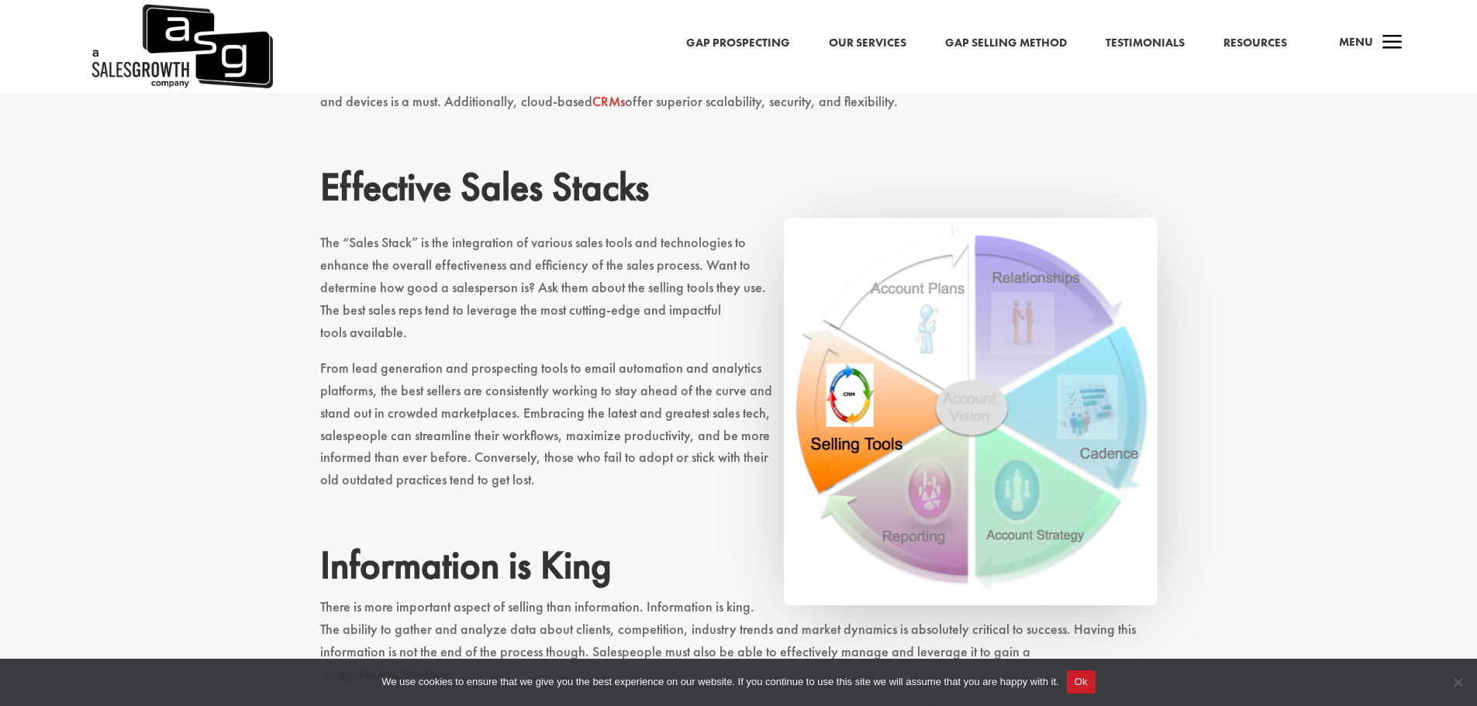
scroll to position [930, 0]
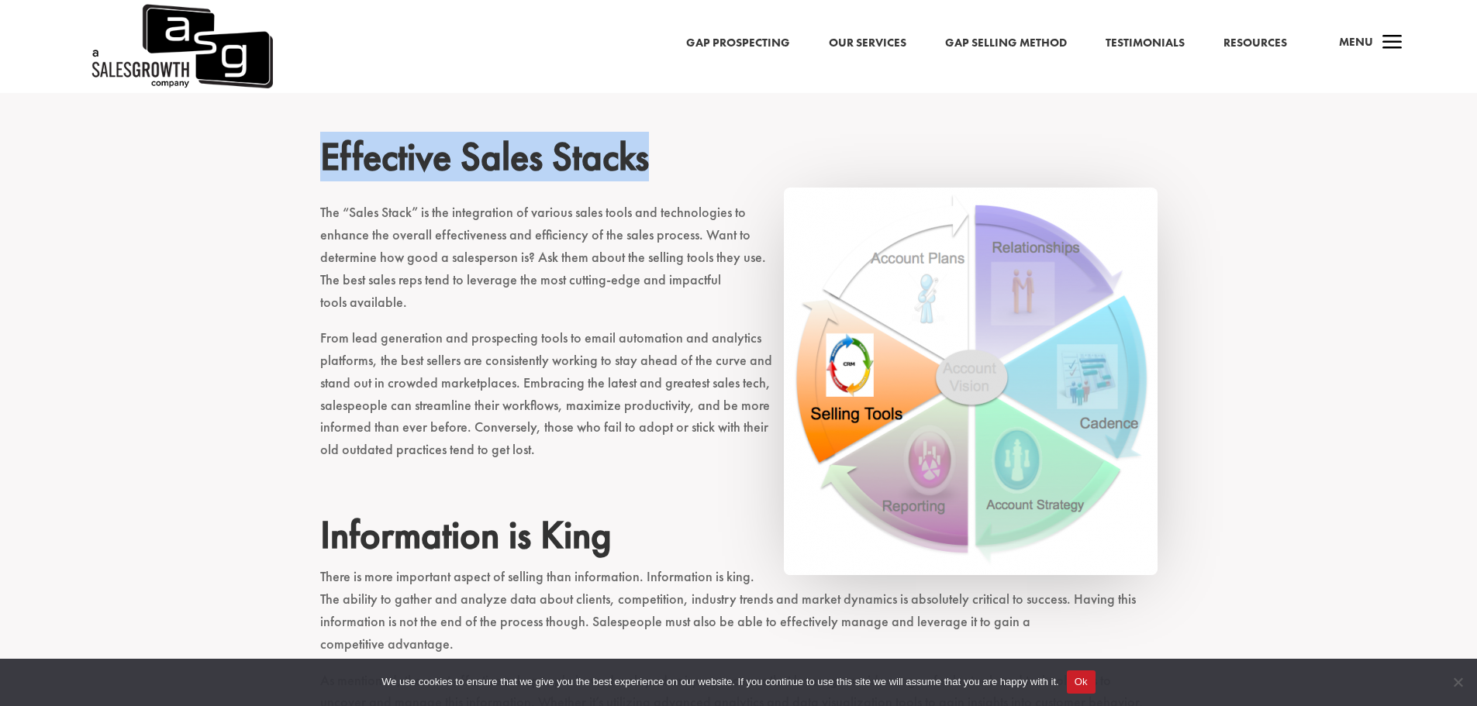
drag, startPoint x: 657, startPoint y: 164, endPoint x: 316, endPoint y: 160, distance: 341.9
click at [316, 160] on div "The Importance of Sales Tools For any professional, their tools are the heart a…" at bounding box center [738, 539] width 1477 height 1748
copy h2 "Effective Sales Stacks"
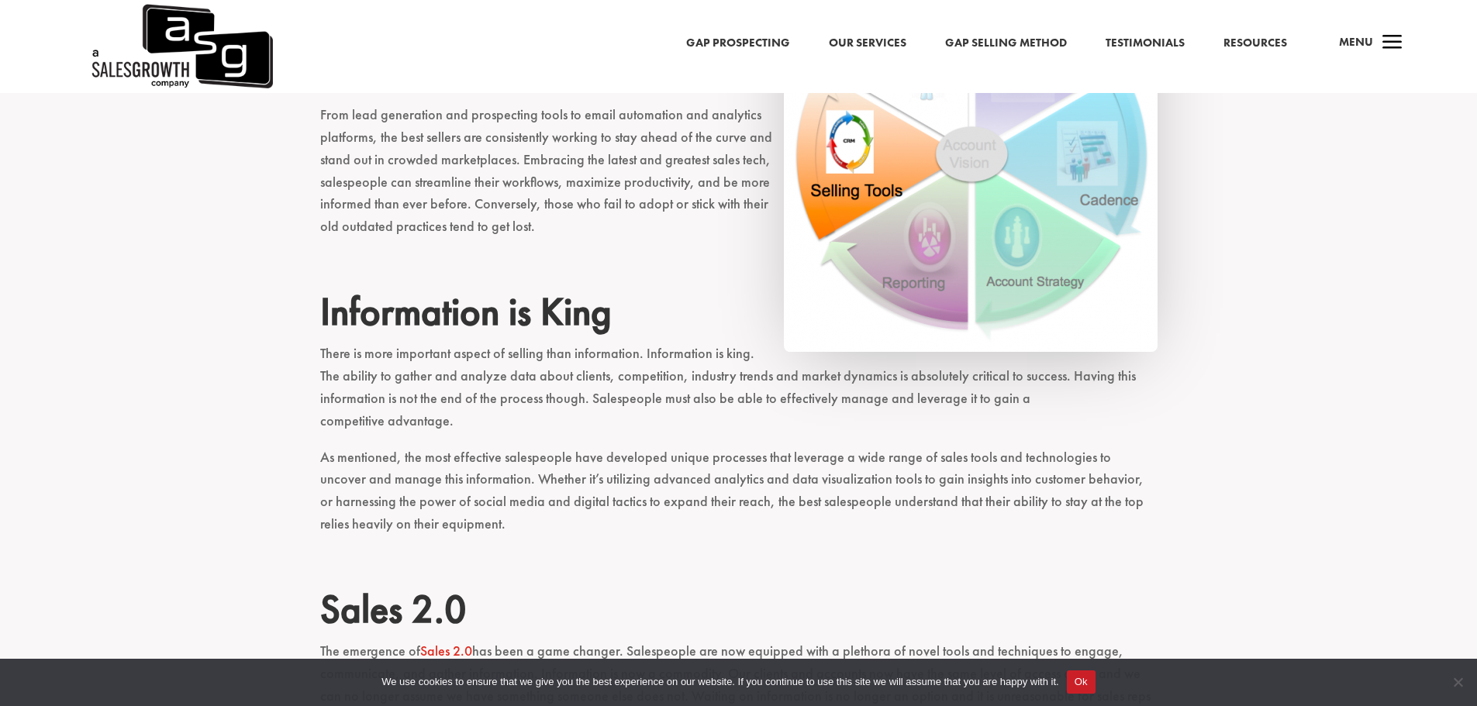
scroll to position [1163, 0]
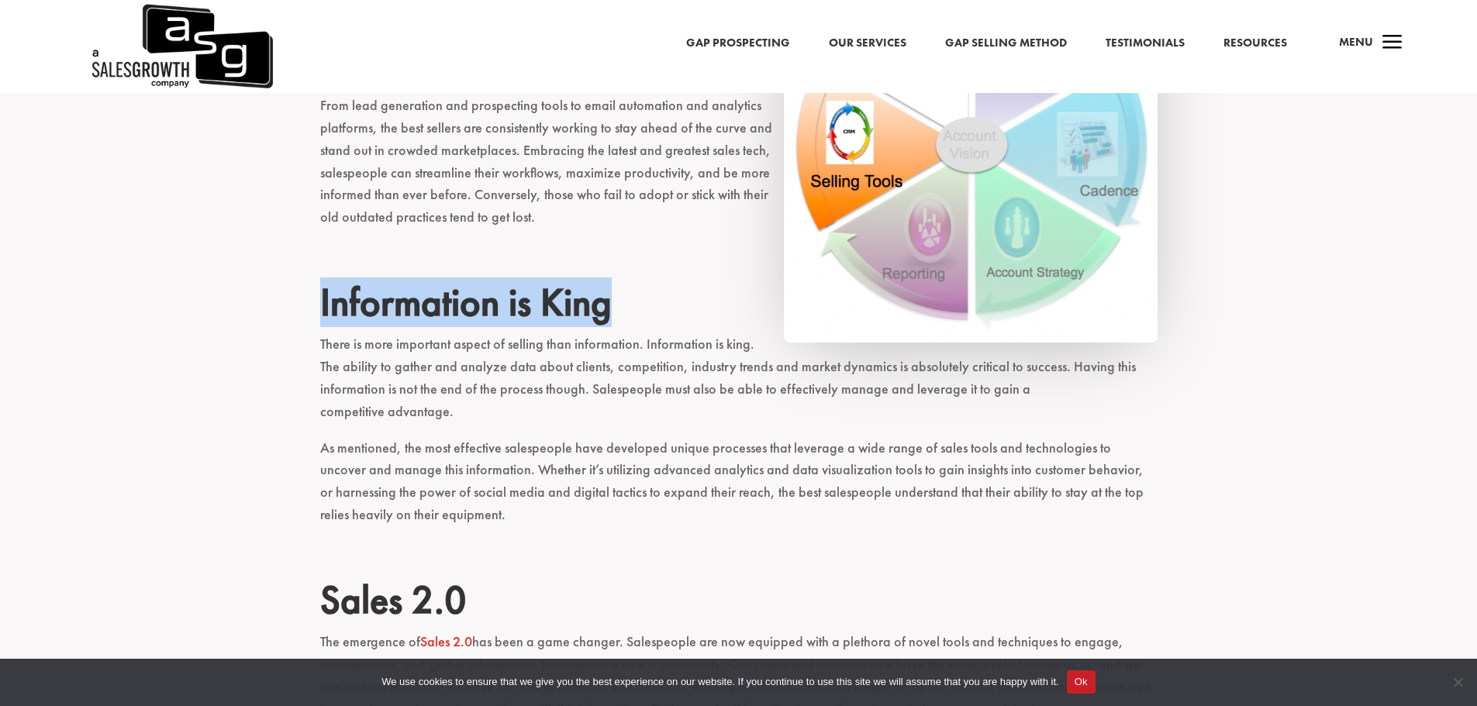
drag, startPoint x: 611, startPoint y: 305, endPoint x: 317, endPoint y: 295, distance: 294.0
click at [317, 295] on div "The Importance of Sales Tools For any professional, their tools are the heart a…" at bounding box center [738, 306] width 1477 height 1748
copy h2 "Information is King"
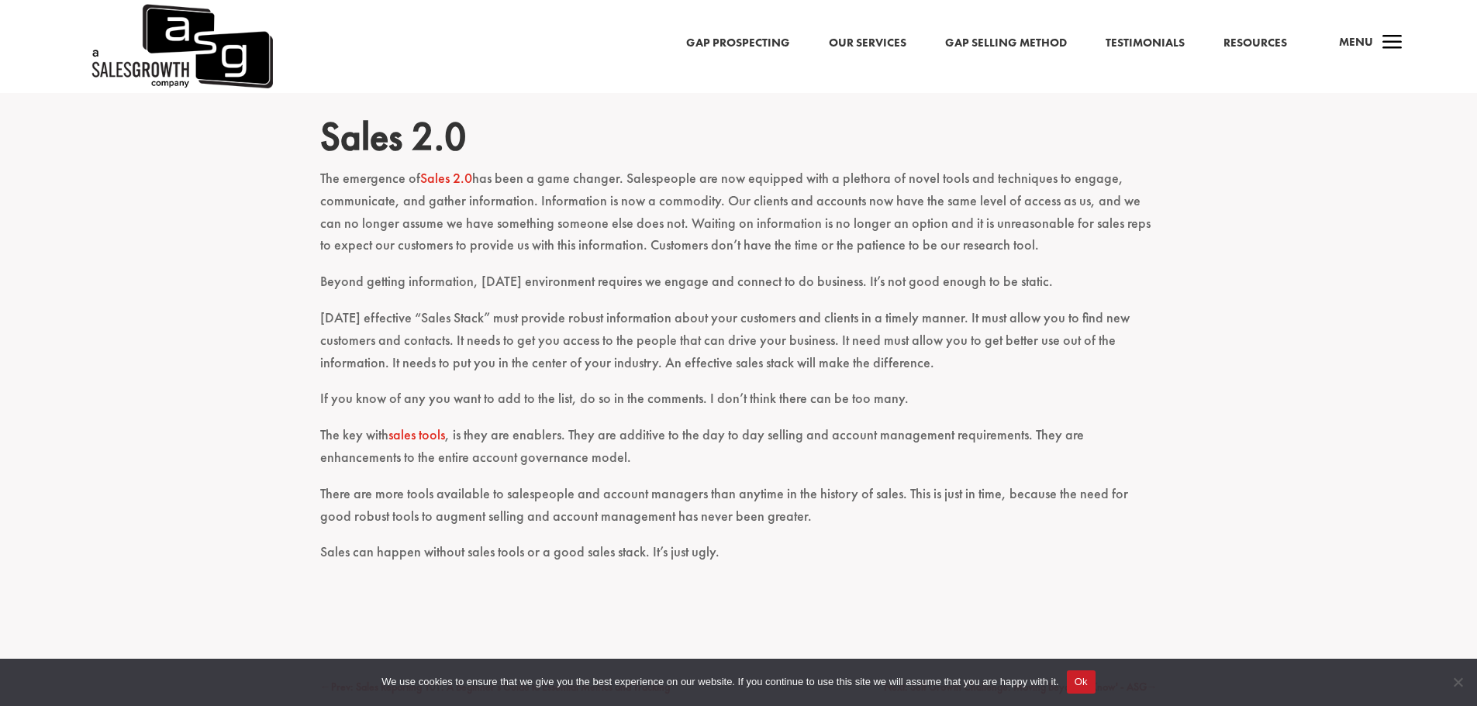
scroll to position [1628, 0]
drag, startPoint x: 485, startPoint y: 121, endPoint x: 324, endPoint y: 121, distance: 160.5
click at [324, 121] on h2 "Sales 2.0" at bounding box center [738, 139] width 837 height 54
copy h2 "Sales 2.0"
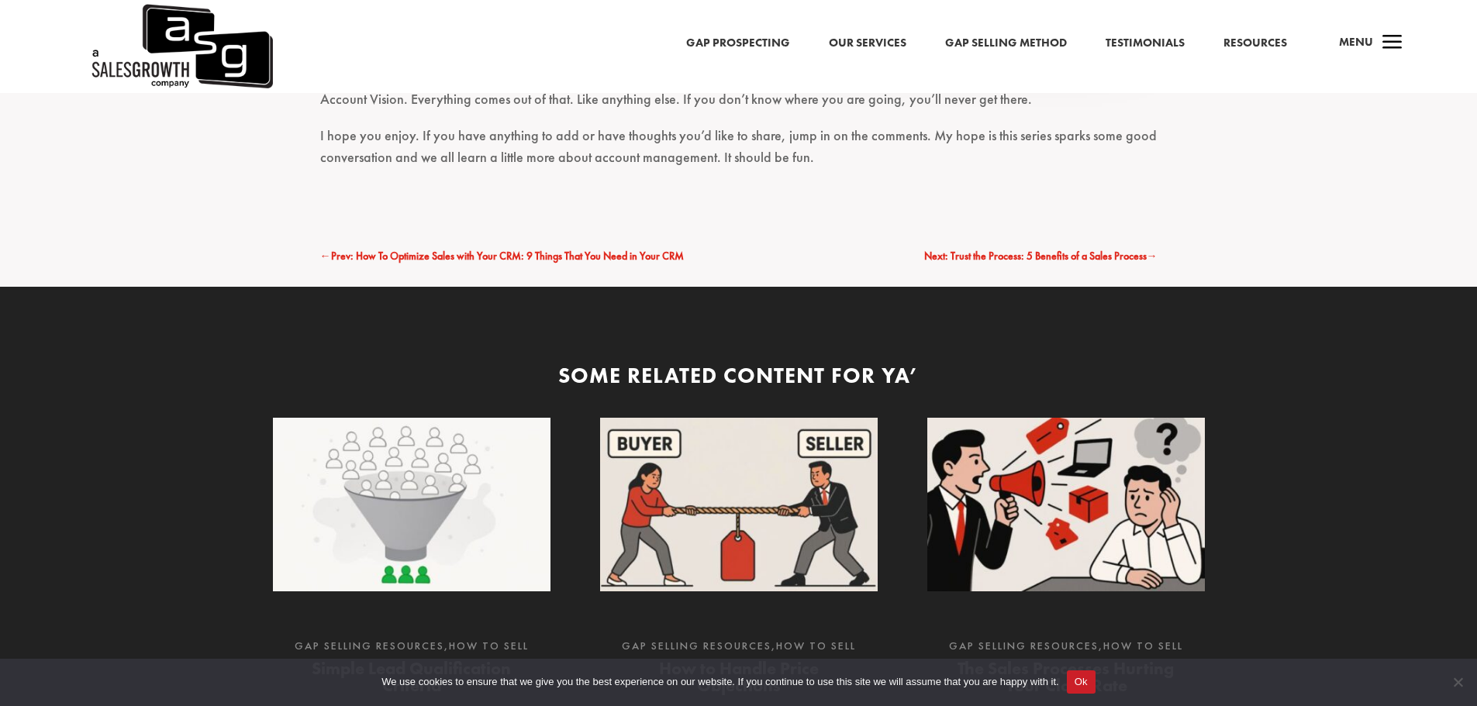
scroll to position [1175, 0]
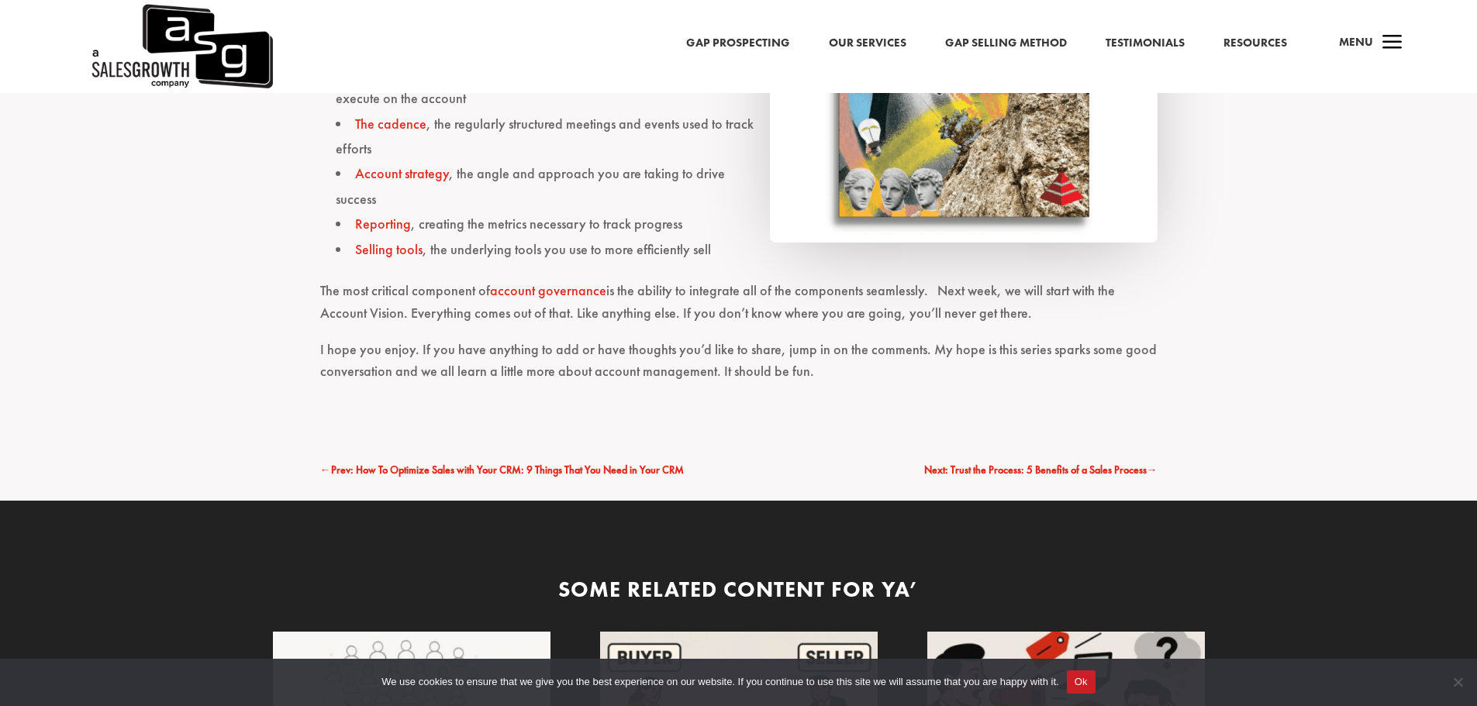
click at [538, 290] on link "account governance" at bounding box center [548, 290] width 116 height 18
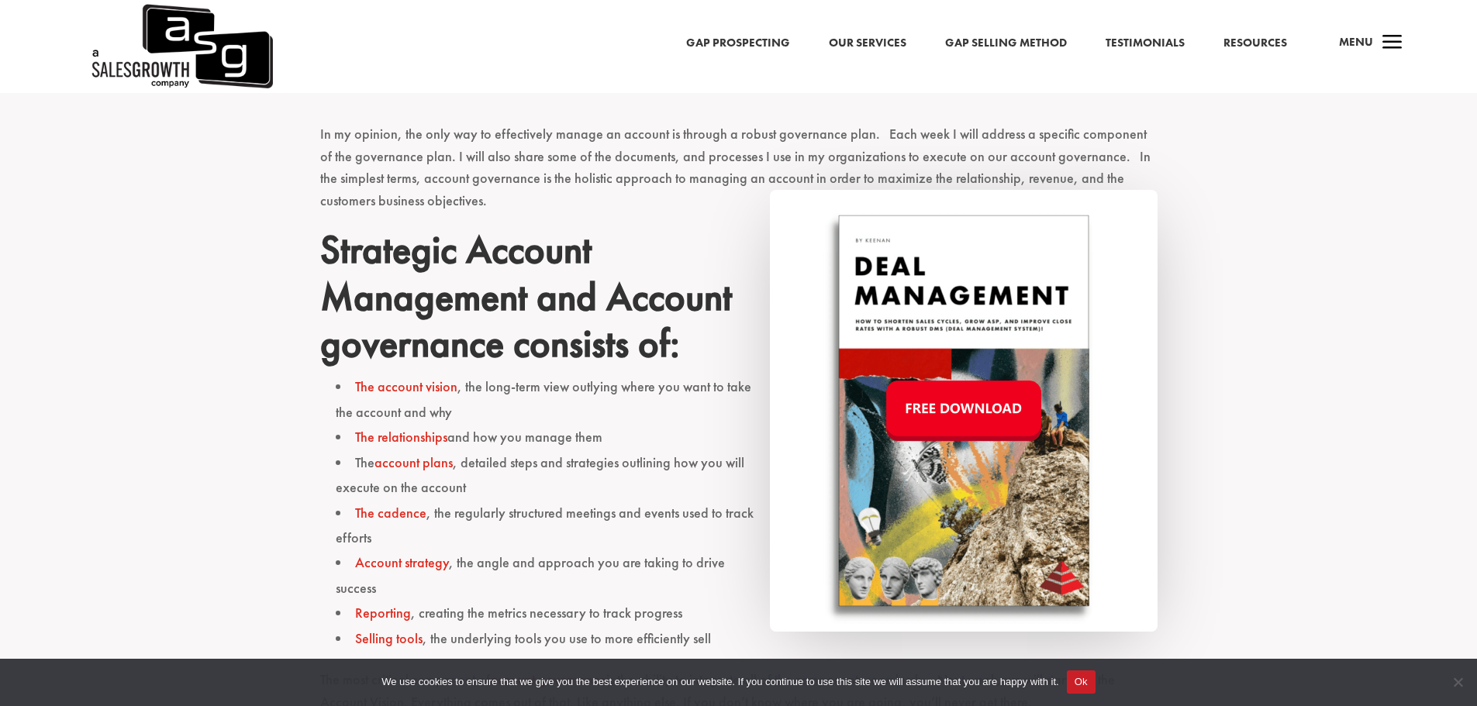
scroll to position [858, 0]
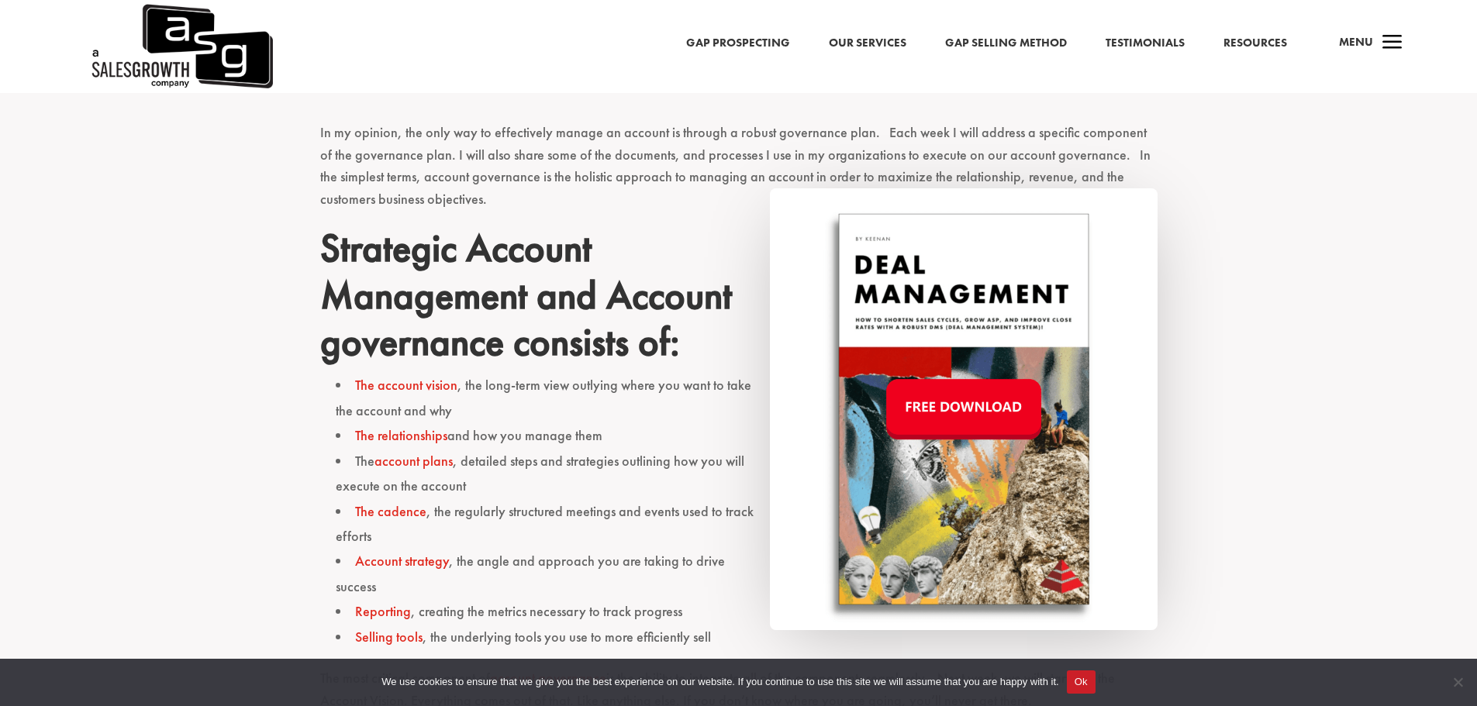
click at [397, 562] on link "Account strategy" at bounding box center [402, 561] width 94 height 18
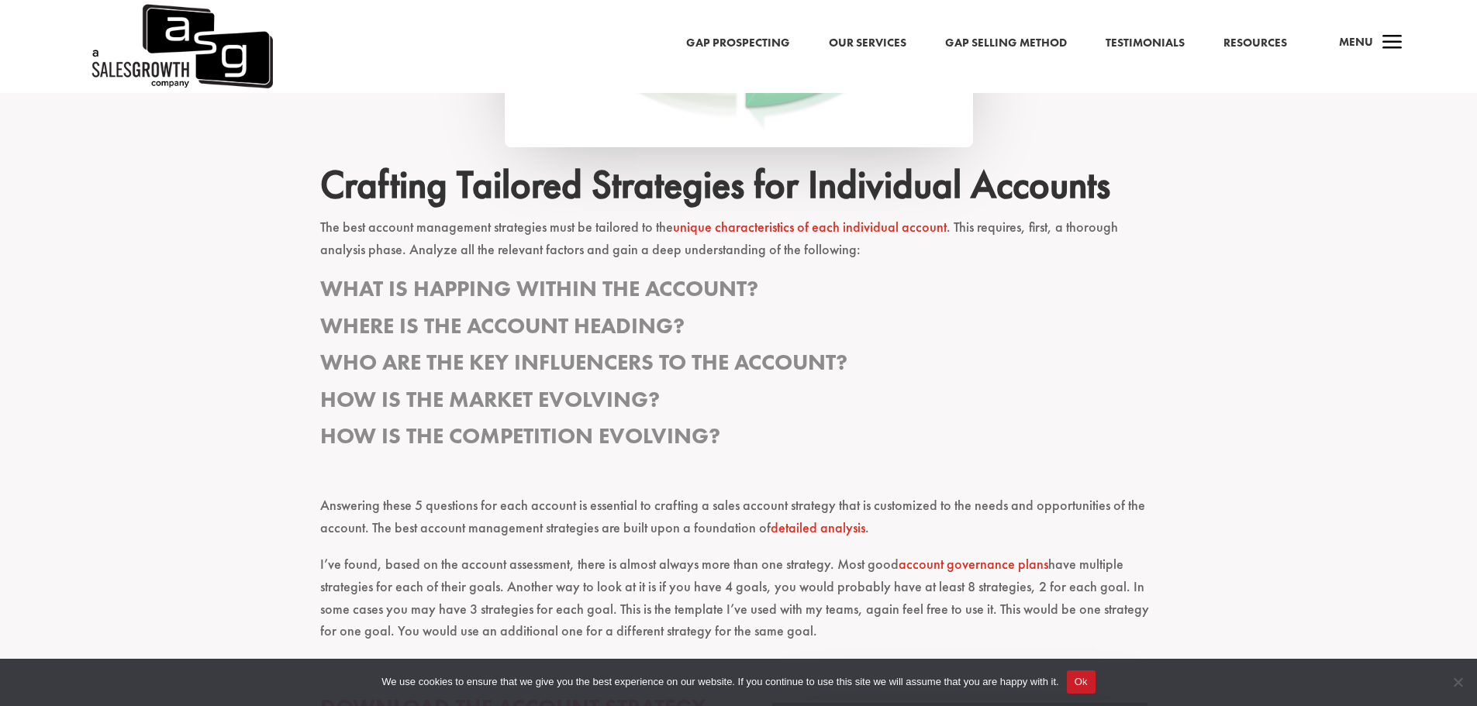
scroll to position [1622, 0]
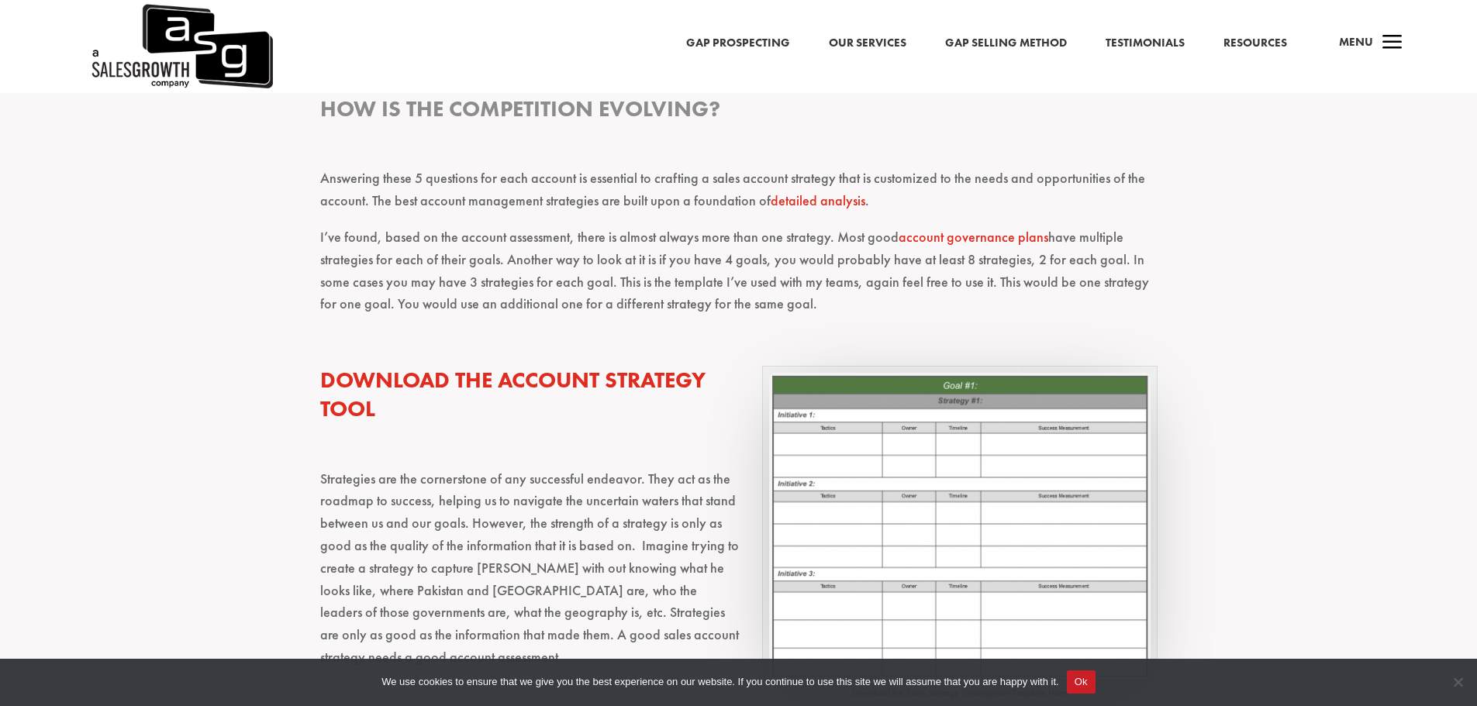
click at [944, 238] on link "account governance plans" at bounding box center [974, 237] width 150 height 18
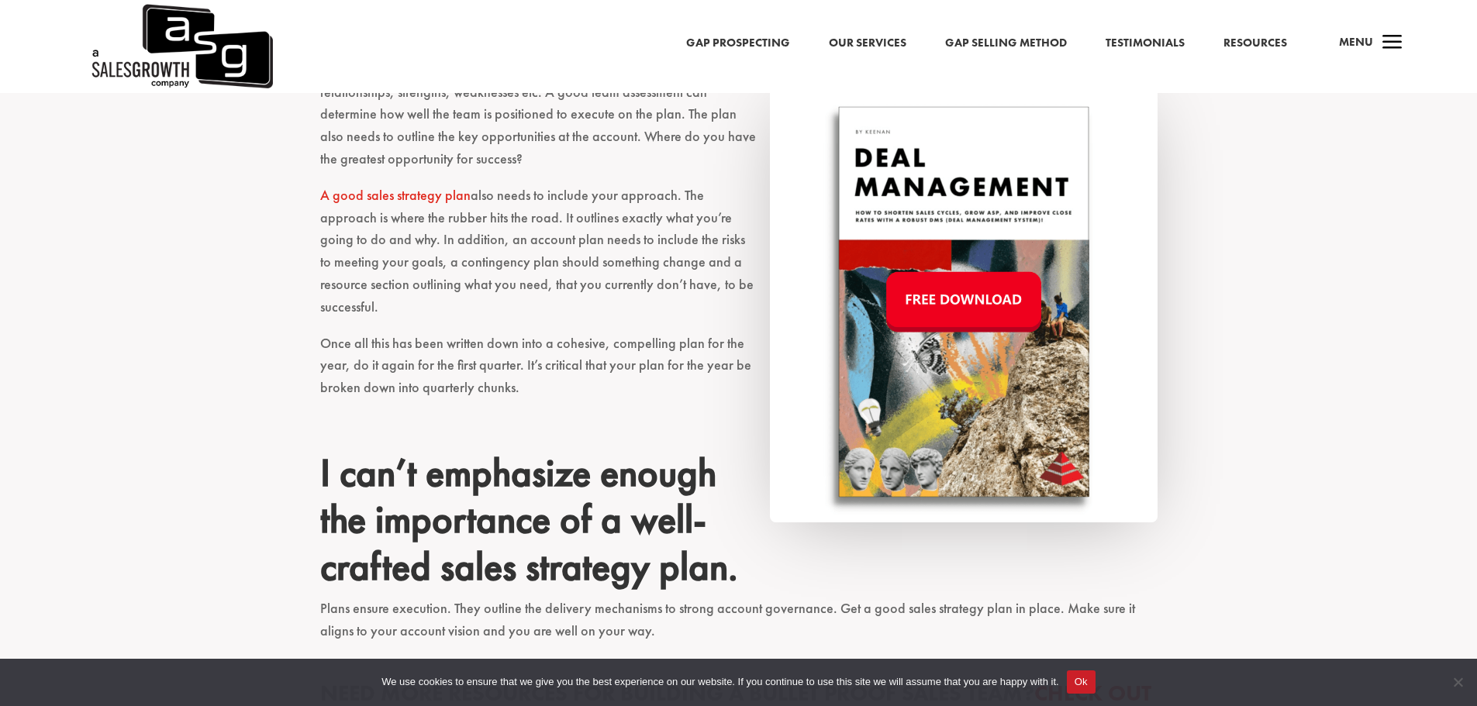
scroll to position [4032, 0]
